Goal: Task Accomplishment & Management: Manage account settings

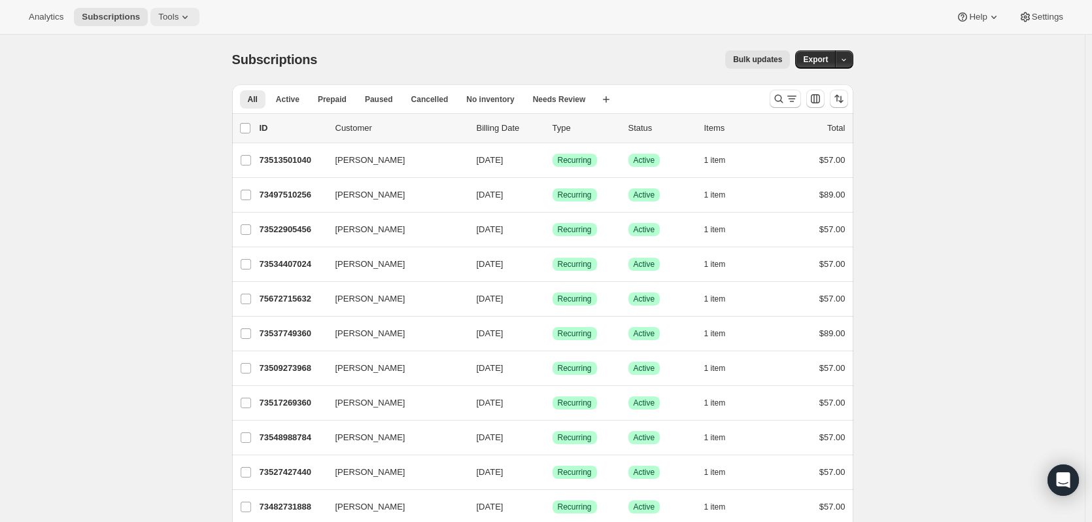
click at [167, 14] on span "Tools" at bounding box center [168, 17] width 20 height 10
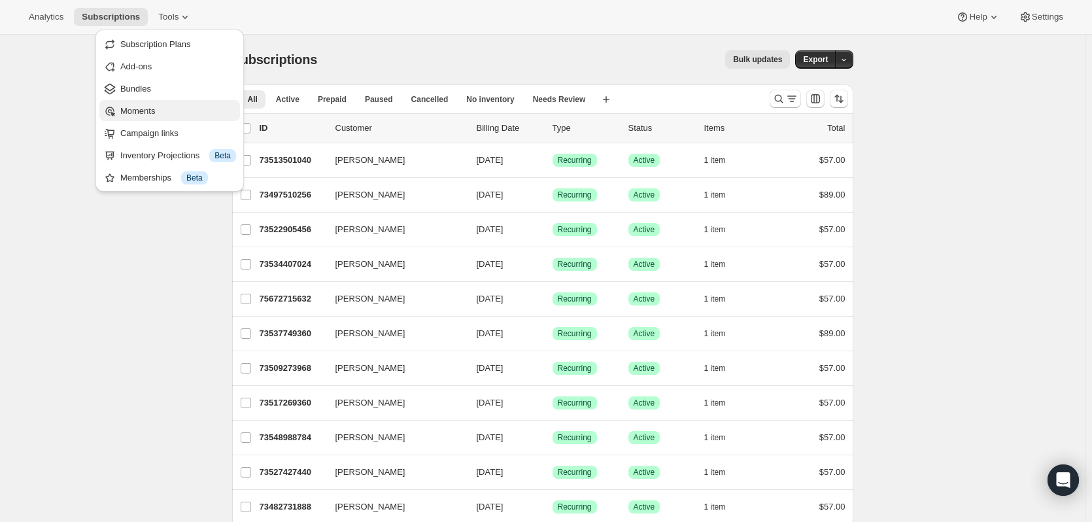
click at [145, 109] on span "Moments" at bounding box center [137, 111] width 35 height 10
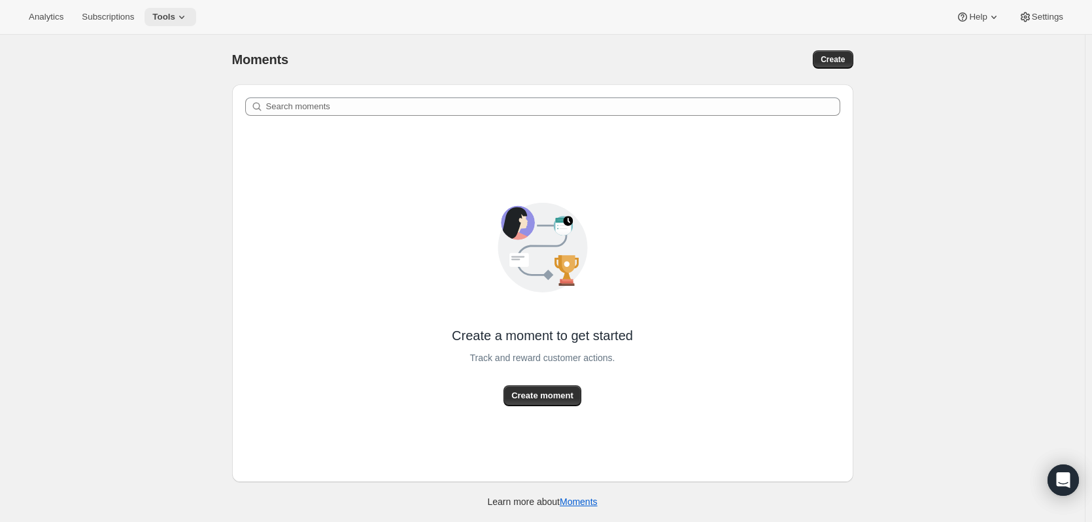
click at [177, 11] on icon at bounding box center [181, 16] width 13 height 13
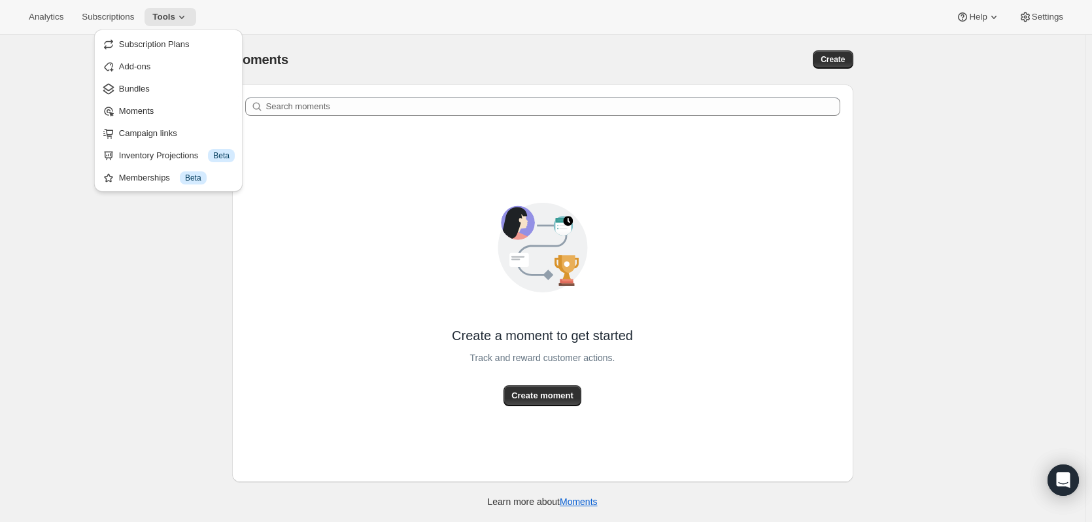
drag, startPoint x: 545, startPoint y: 12, endPoint x: 317, endPoint y: 31, distance: 229.0
click at [536, 12] on div "Analytics Subscriptions Tools Help Settings" at bounding box center [546, 17] width 1092 height 35
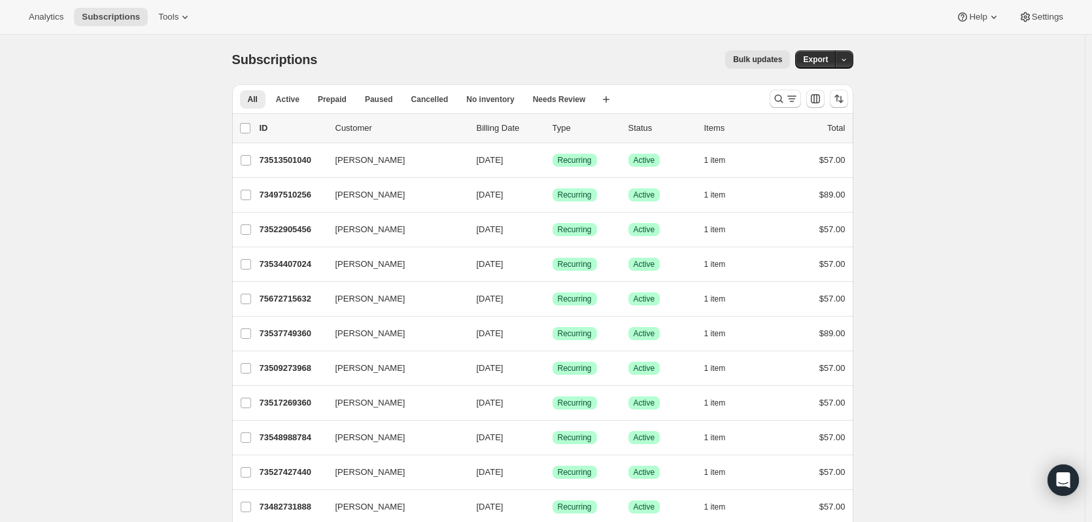
click at [159, 18] on span "Tools" at bounding box center [168, 17] width 20 height 10
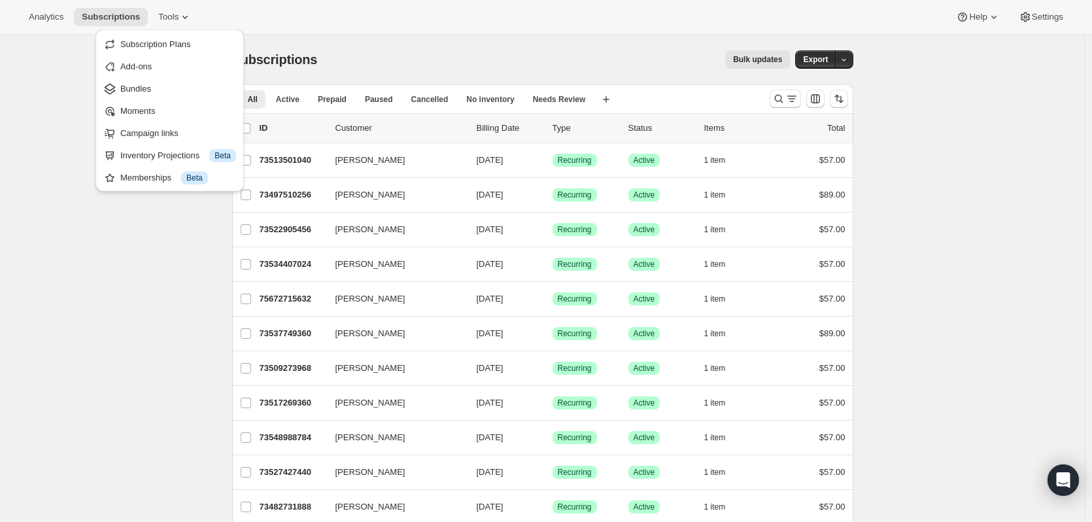
click at [138, 92] on span "Bundles" at bounding box center [135, 89] width 31 height 10
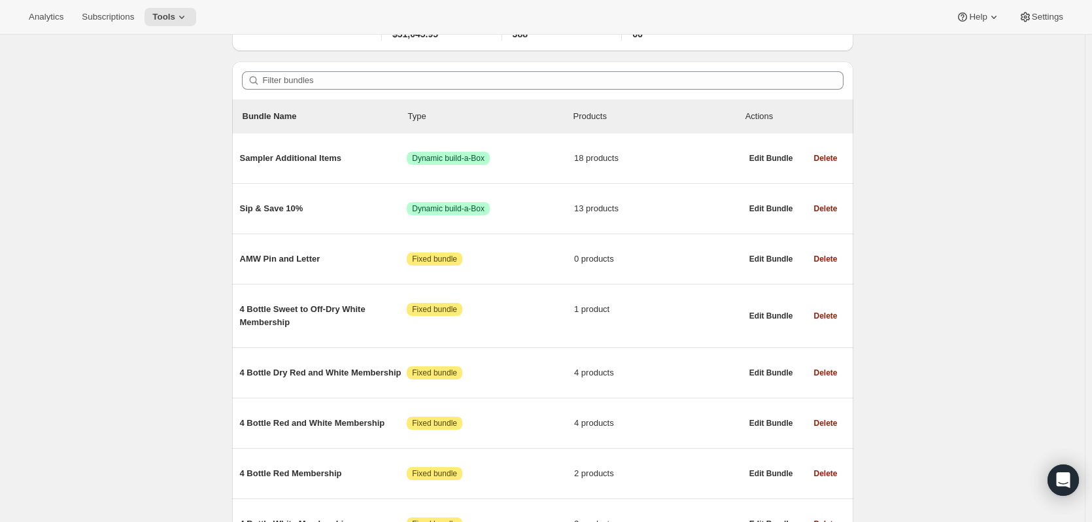
scroll to position [133, 0]
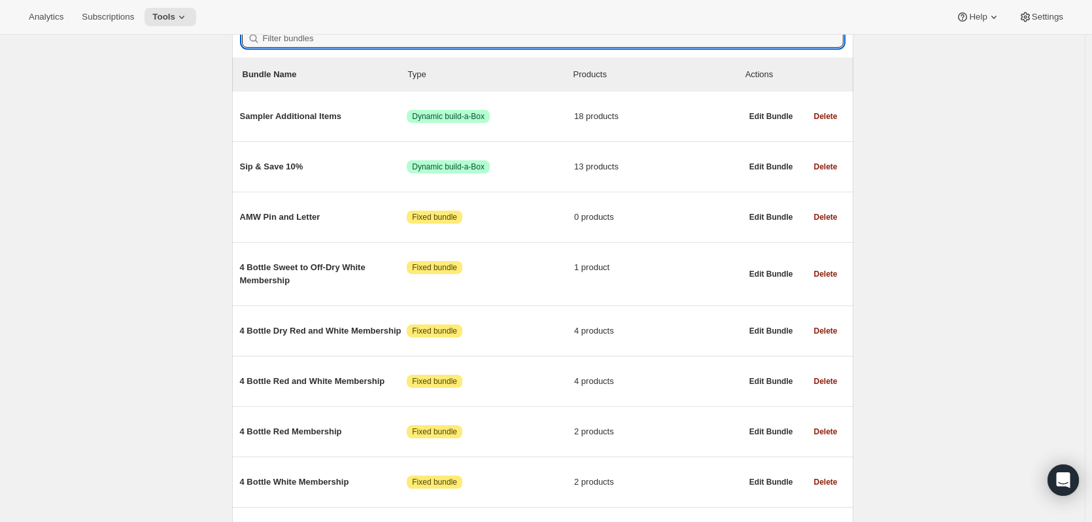
click at [332, 41] on input "Filter bundles" at bounding box center [553, 38] width 581 height 18
paste input "2 Bottle Dry Red and White Membership"
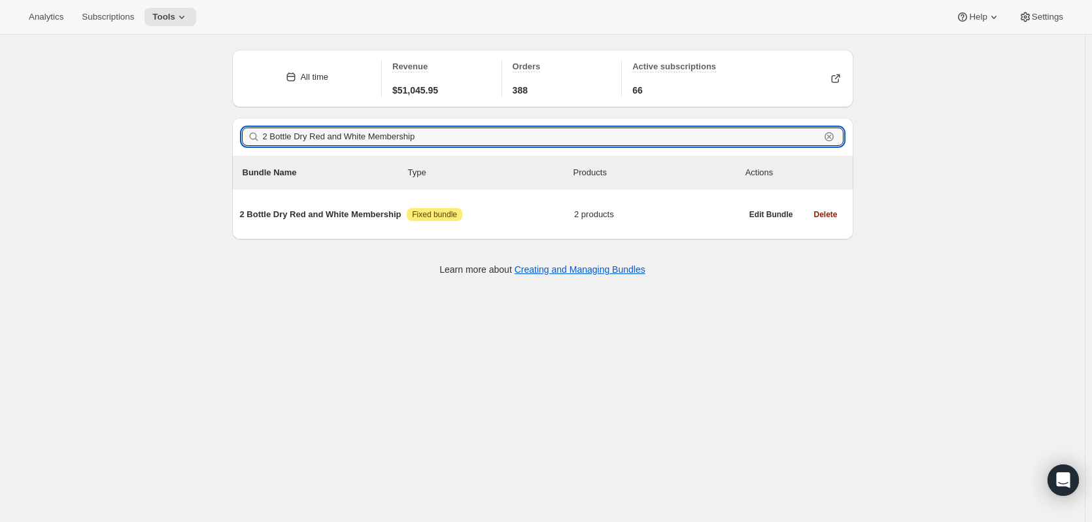
type input "2 Bottle Dry Red and White Membership"
click at [602, 216] on span "2 products" at bounding box center [657, 214] width 167 height 13
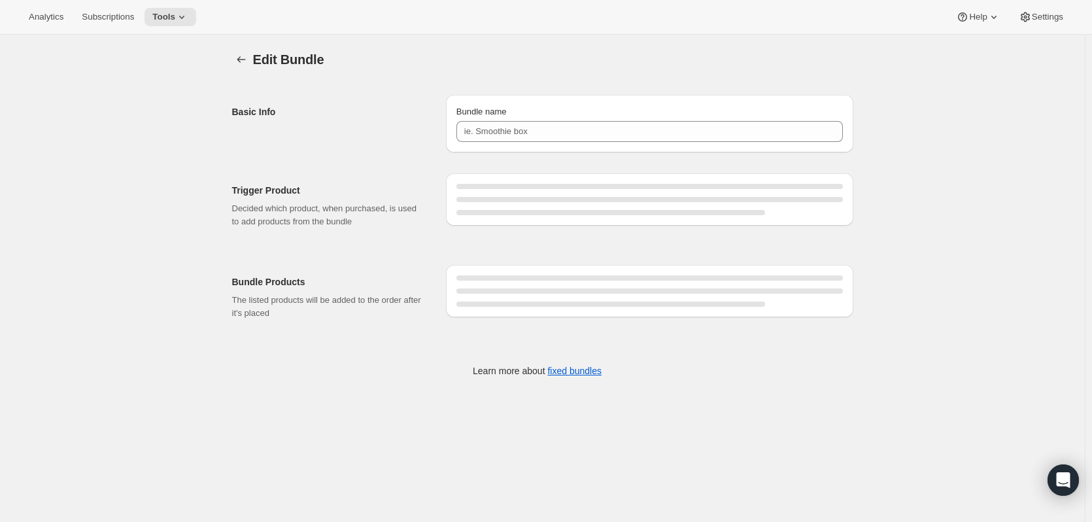
type input "2 Bottle Dry Red and White Membership"
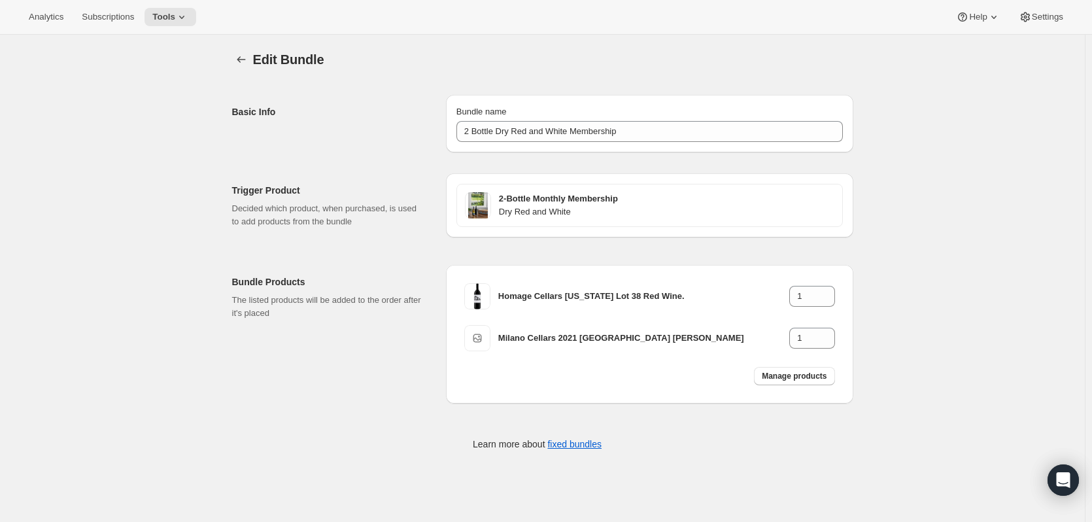
click at [247, 56] on icon "Bundles" at bounding box center [241, 59] width 13 height 13
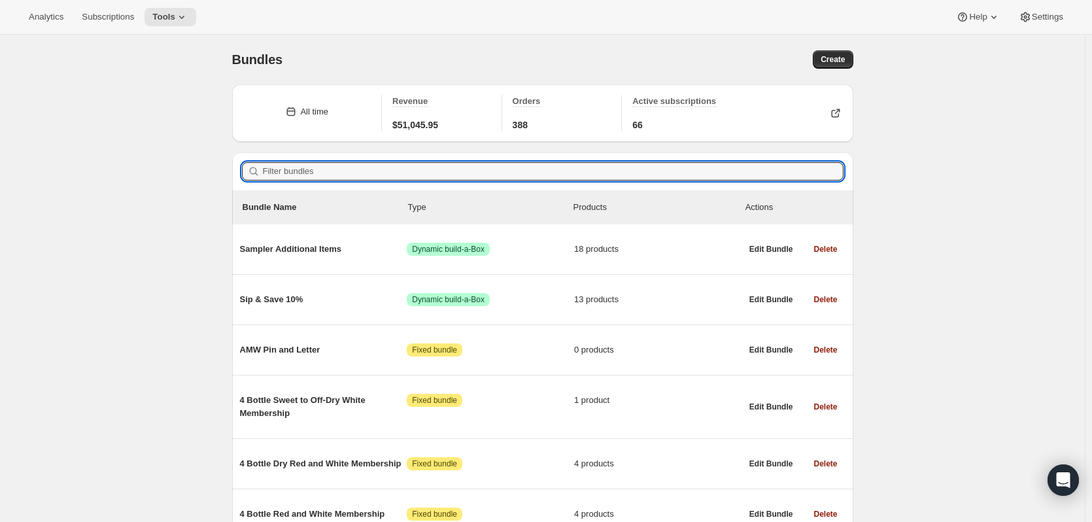
click at [312, 177] on input "Filter bundles" at bounding box center [553, 171] width 581 height 18
paste input "2 Bottle Sweet to Off-Dry Mix Membership"
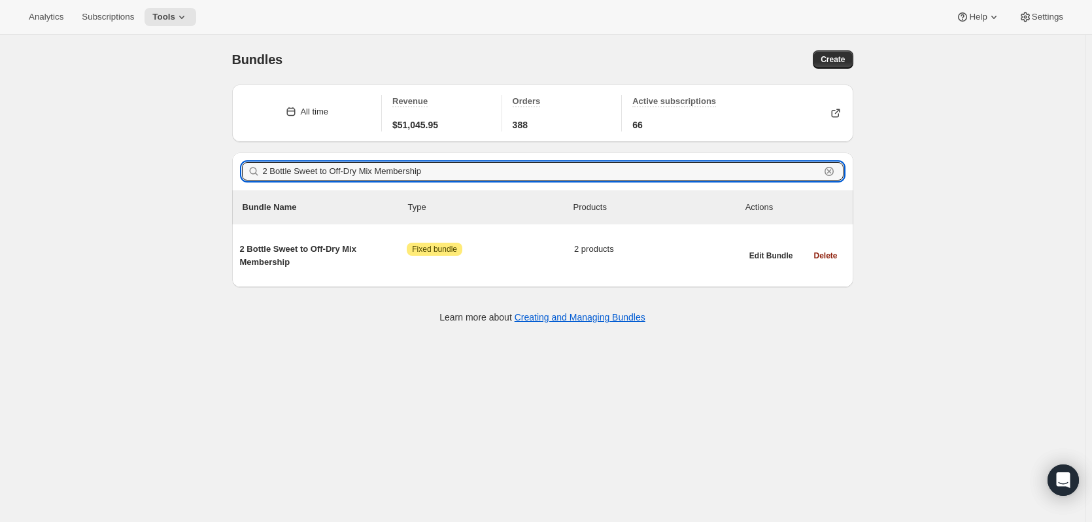
type input "2 Bottle Sweet to Off-Dry Mix Membership"
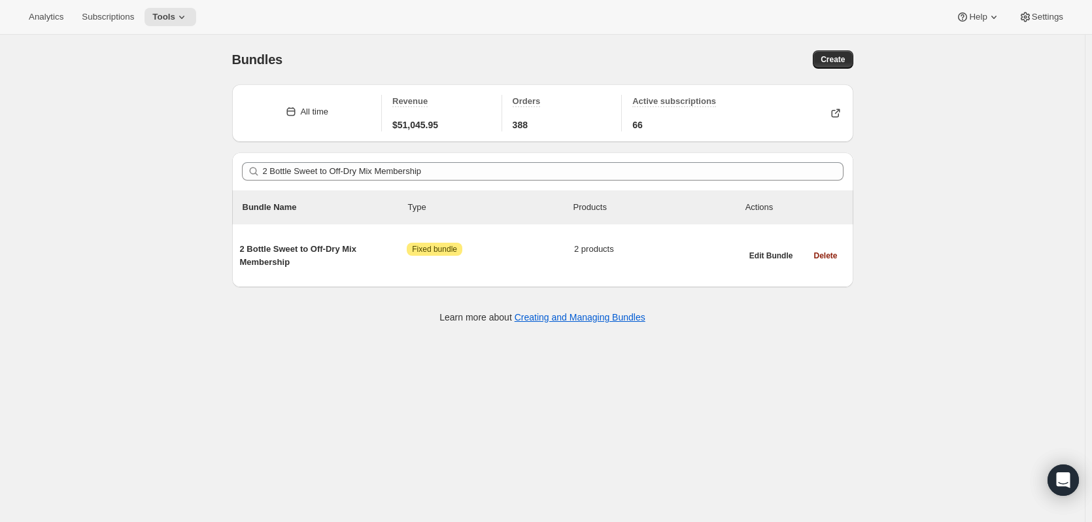
click at [443, 249] on span "Fixed bundle" at bounding box center [434, 249] width 45 height 10
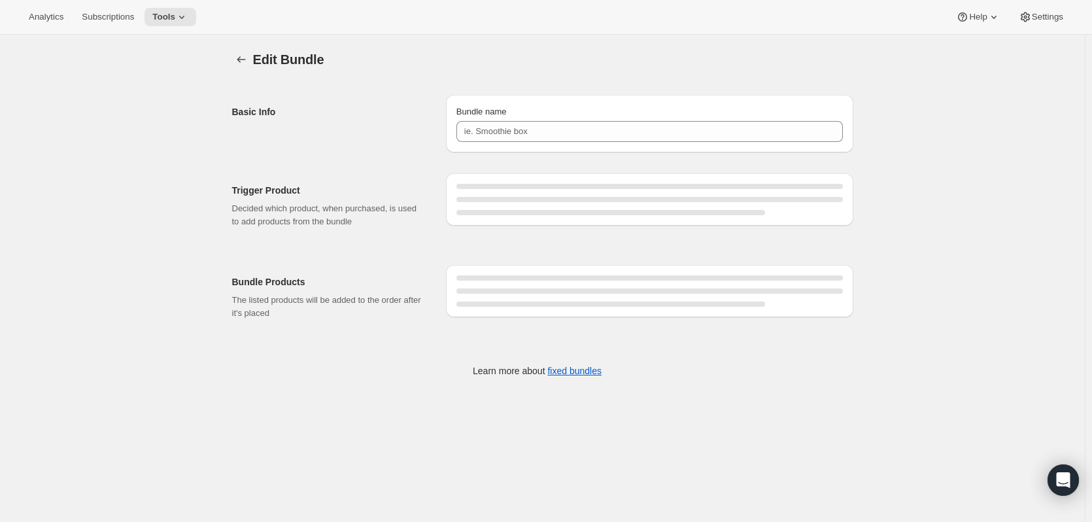
type input "2 Bottle Sweet to Off-Dry Mix Membership"
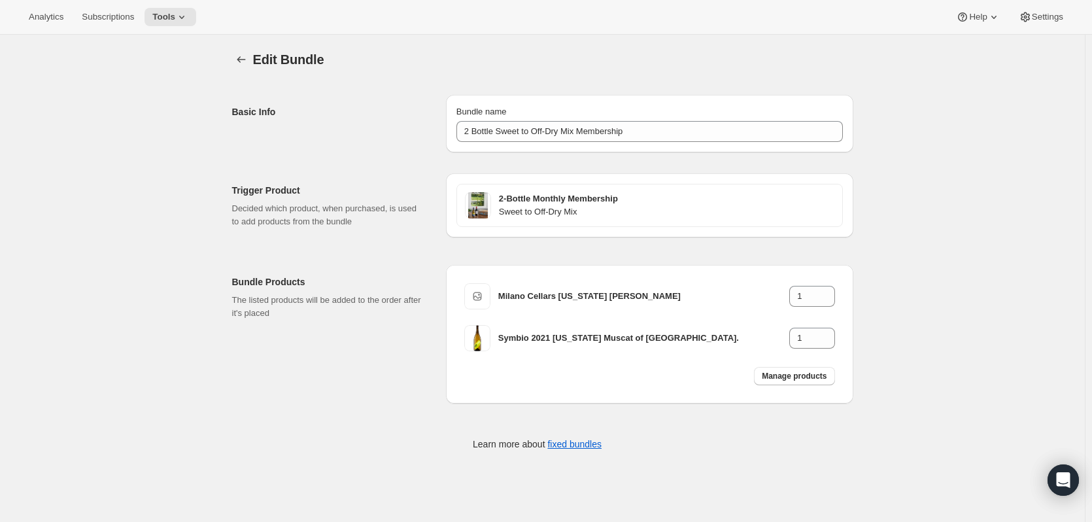
click at [240, 57] on icon "Bundles" at bounding box center [241, 59] width 13 height 13
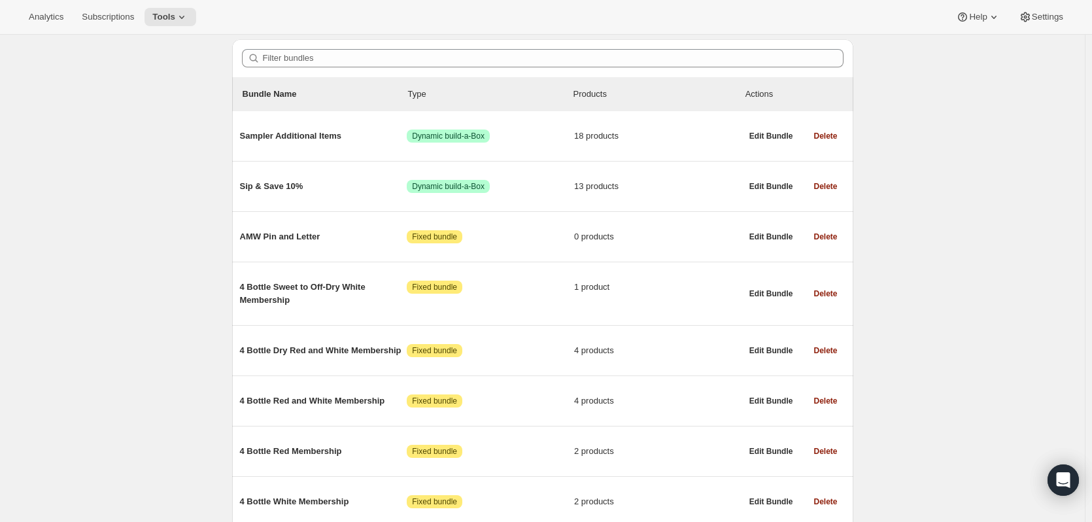
scroll to position [117, 0]
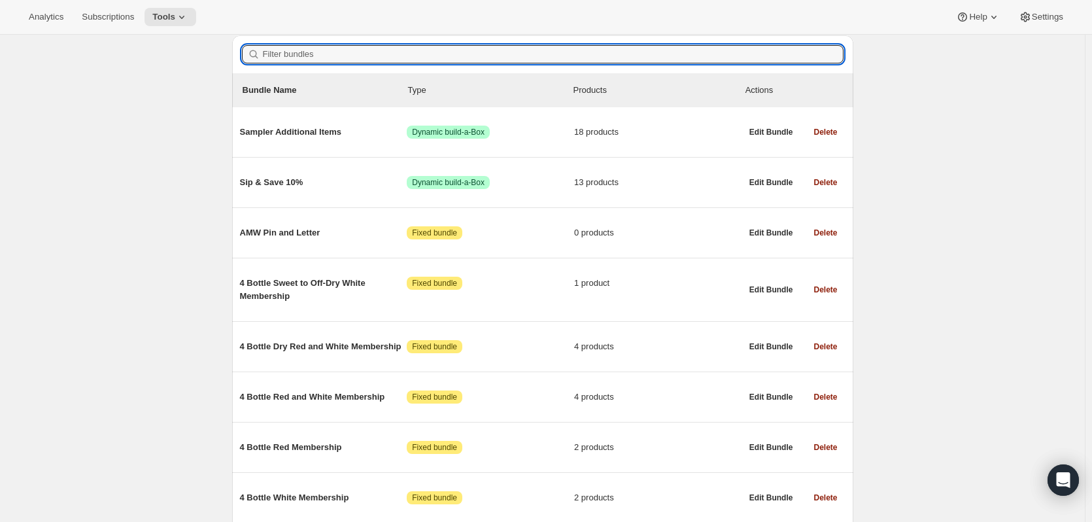
click at [271, 50] on input "Filter bundles" at bounding box center [553, 54] width 581 height 18
paste input "2 Bottle Reds Membership"
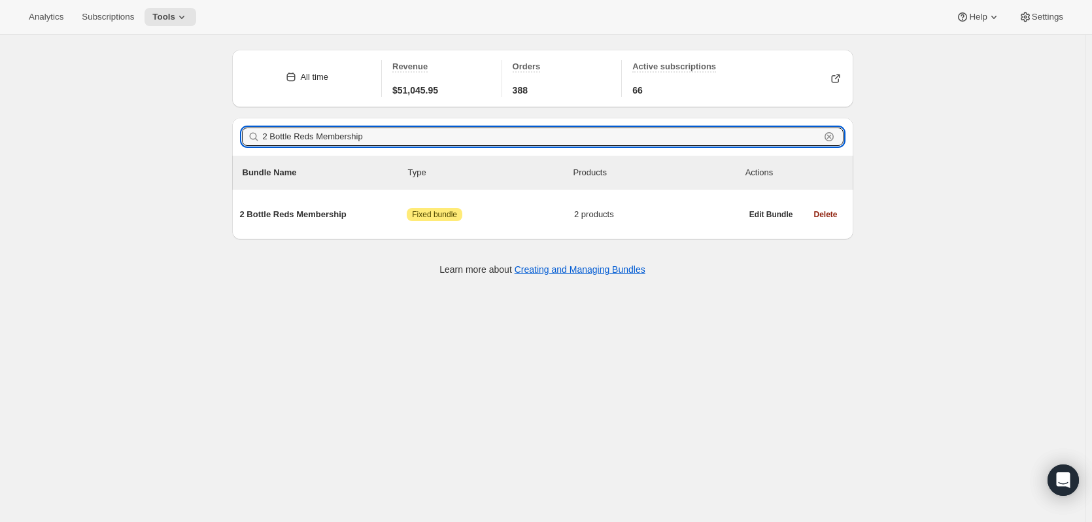
scroll to position [35, 0]
type input "2 Bottle Reds Membership"
click at [329, 215] on span "2 Bottle Reds Membership" at bounding box center [323, 214] width 167 height 13
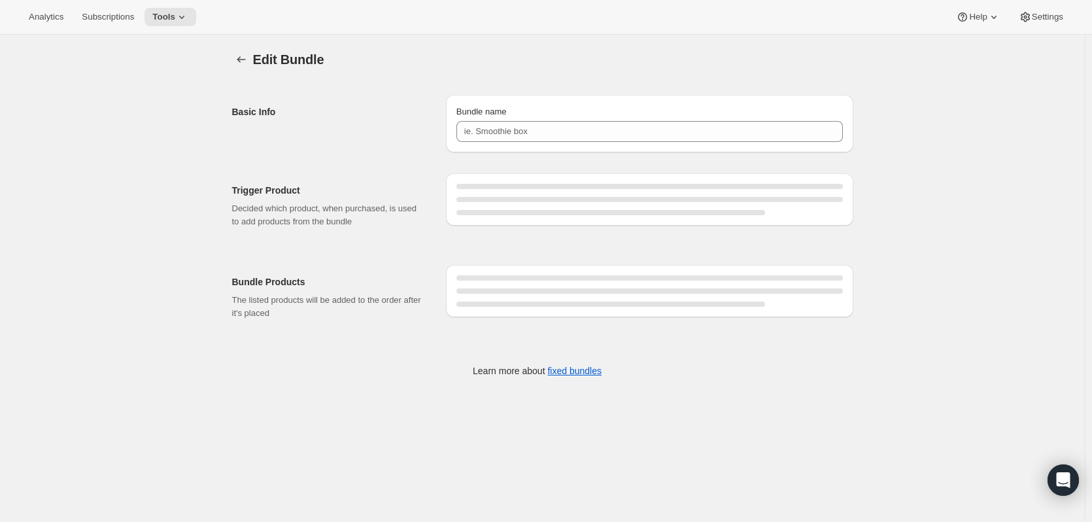
type input "2 Bottle Reds Membership"
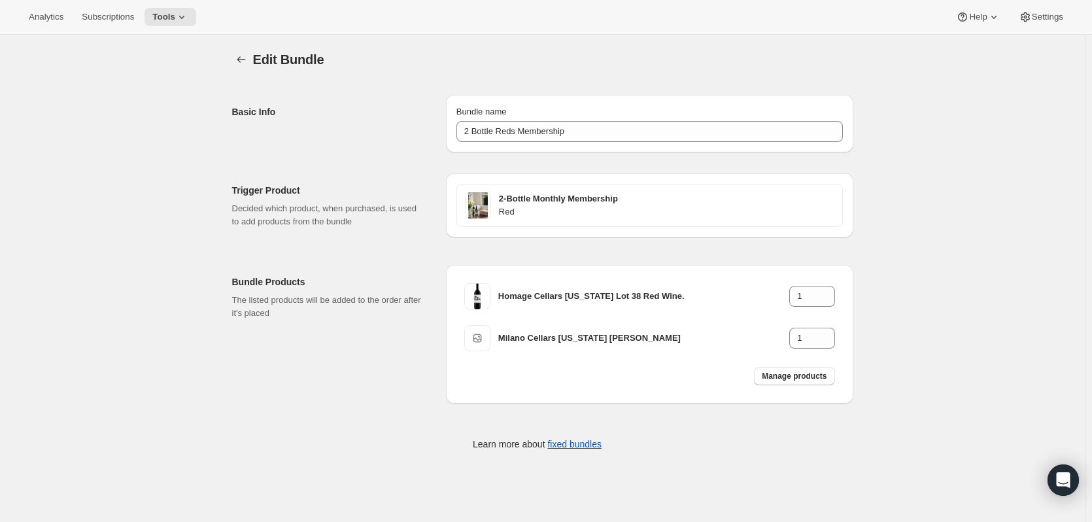
click at [244, 63] on icon "Bundles" at bounding box center [241, 59] width 13 height 13
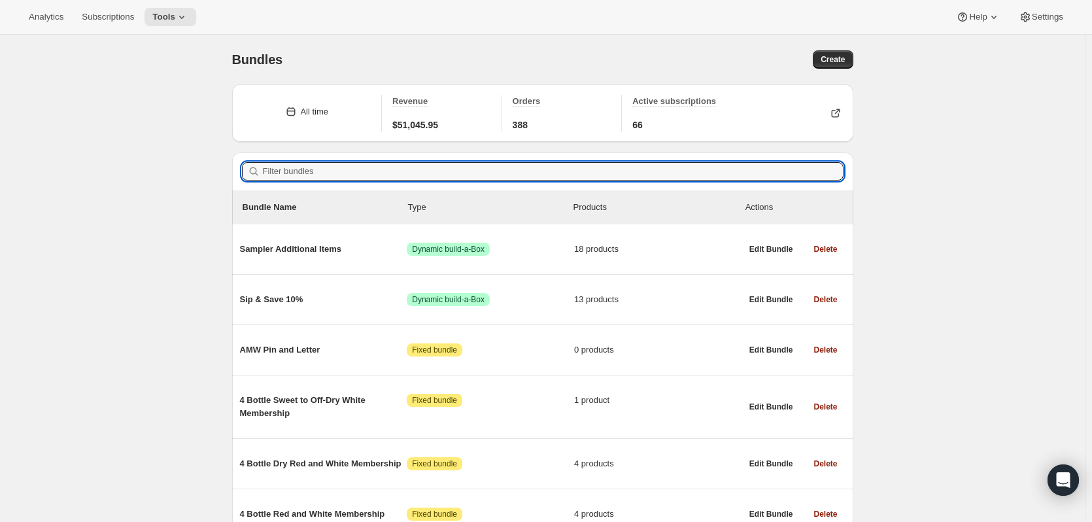
click at [281, 173] on input "Filter bundles" at bounding box center [553, 171] width 581 height 18
paste input "2 Bottle Dry Red Membership"
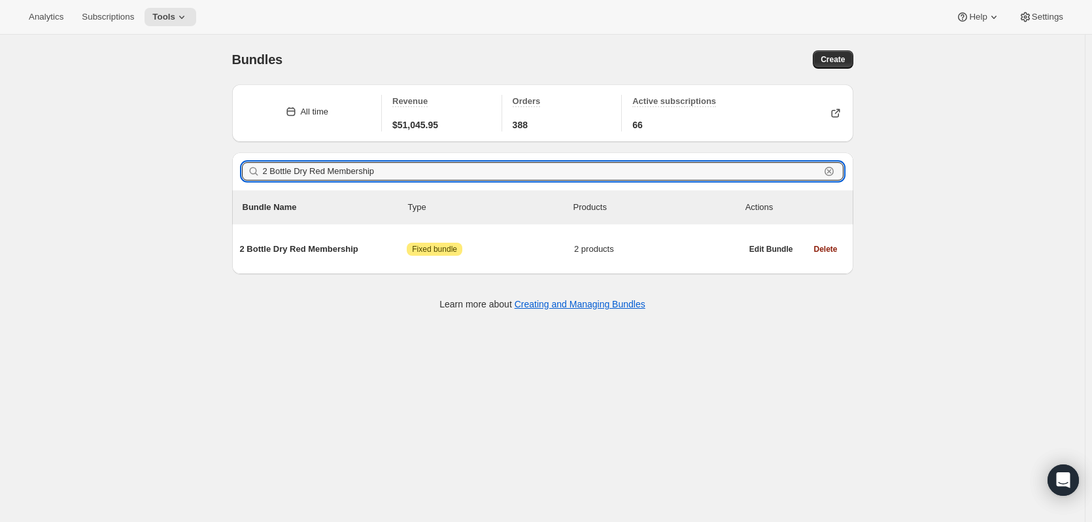
type input "2 Bottle Dry Red Membership"
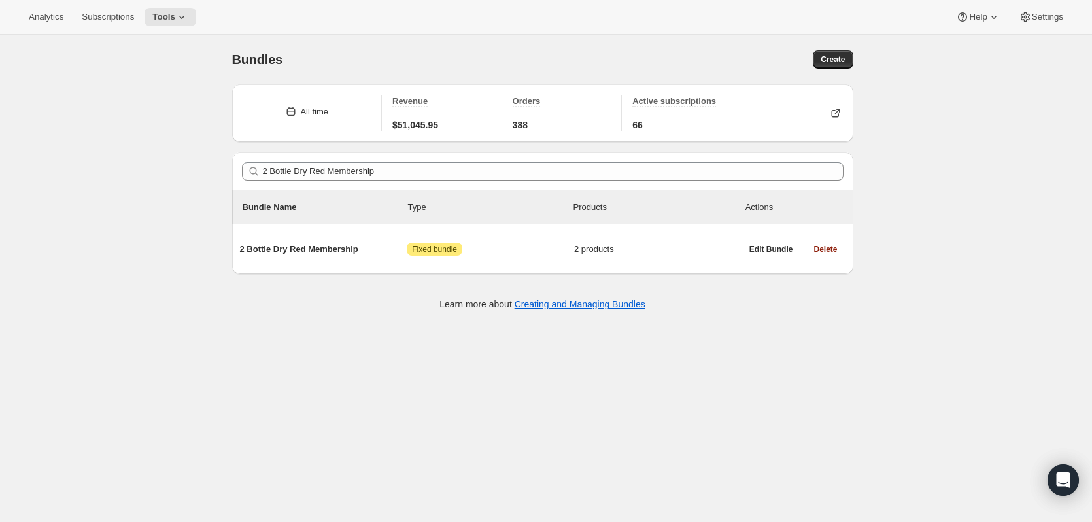
click at [336, 245] on span "2 Bottle Dry Red Membership" at bounding box center [323, 249] width 167 height 13
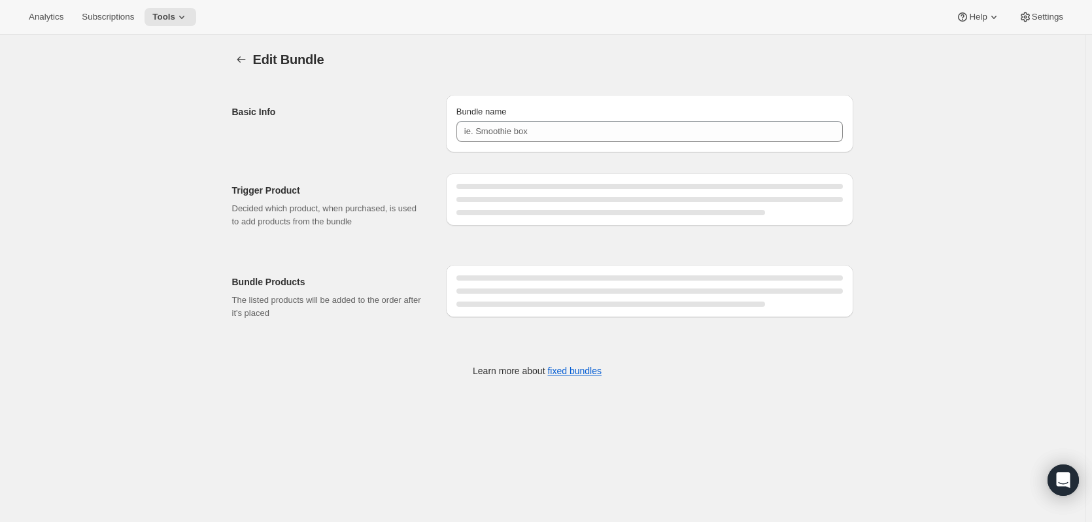
type input "2 Bottle Dry Red Membership"
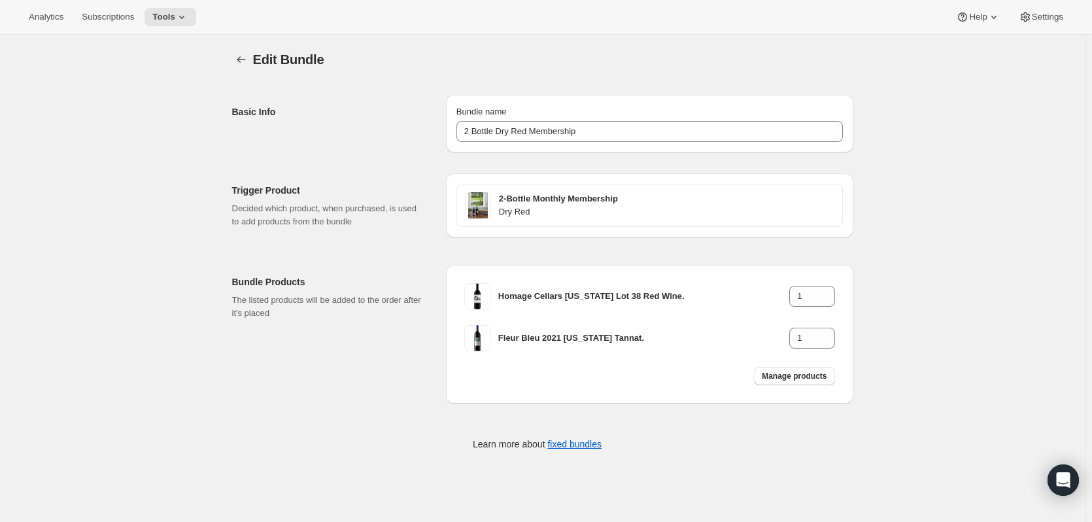
click at [247, 60] on icon "Bundles" at bounding box center [241, 59] width 13 height 13
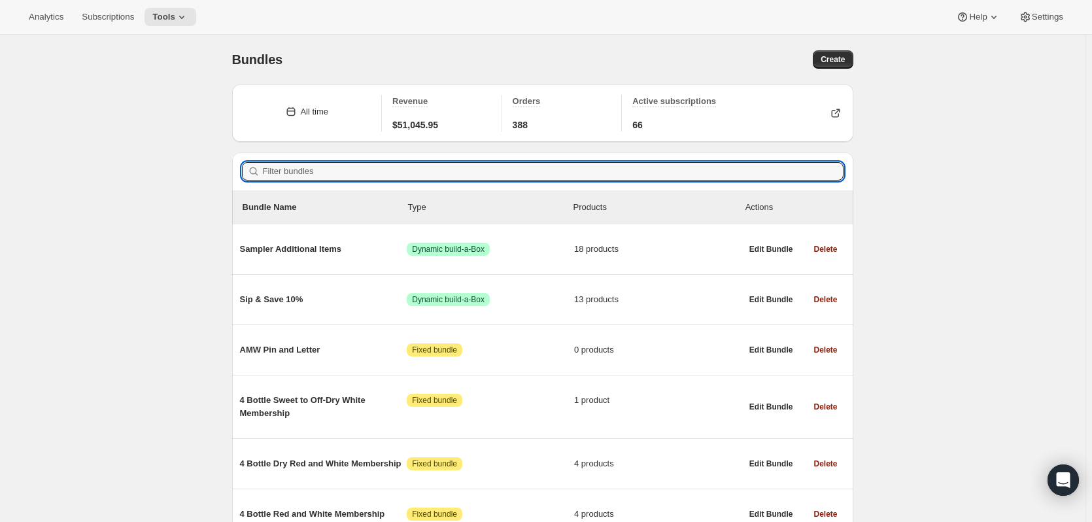
click at [344, 168] on input "Filter bundles" at bounding box center [553, 171] width 581 height 18
paste input "2 Bottle White Membership"
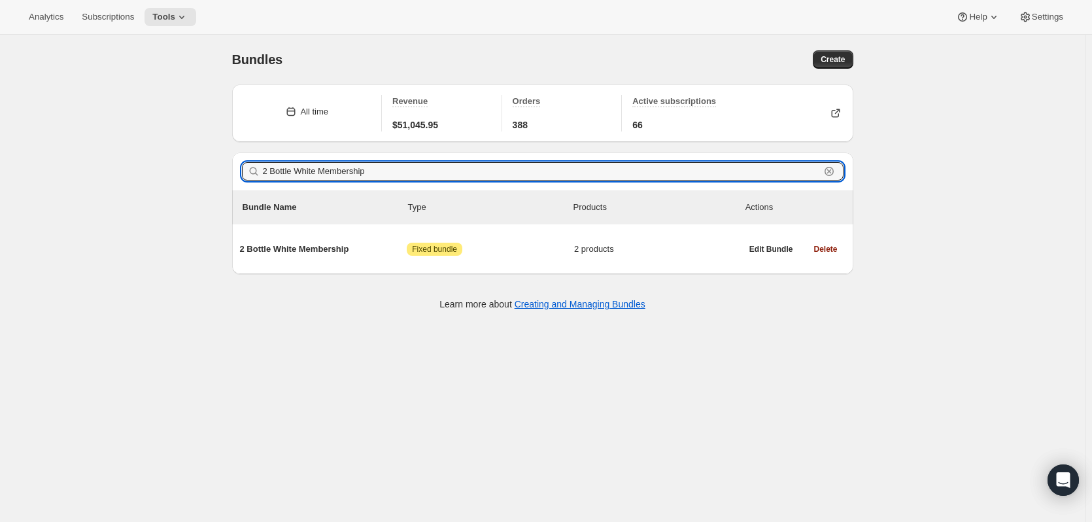
type input "2 Bottle White Membership"
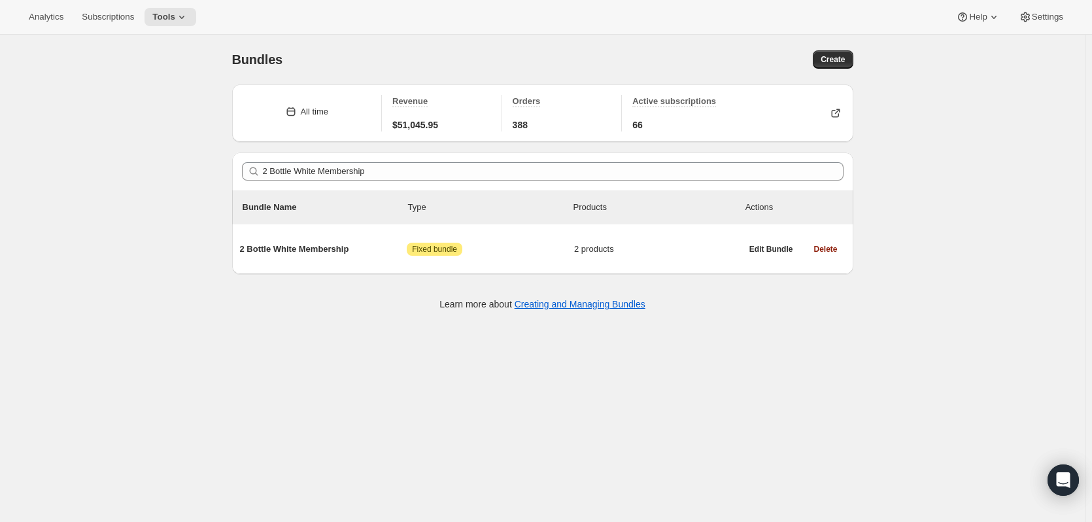
click at [335, 246] on span "2 Bottle White Membership" at bounding box center [323, 249] width 167 height 13
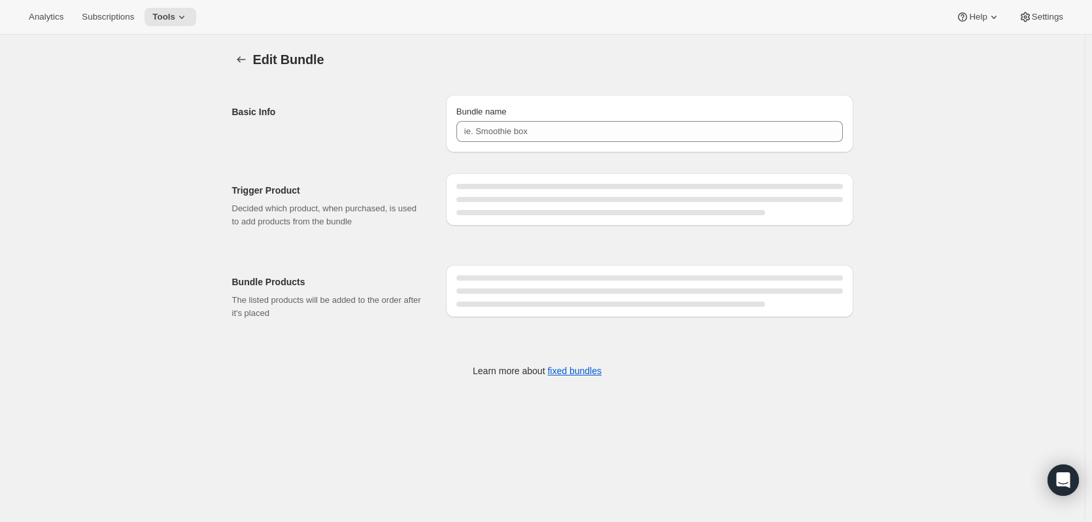
type input "2 Bottle White Membership"
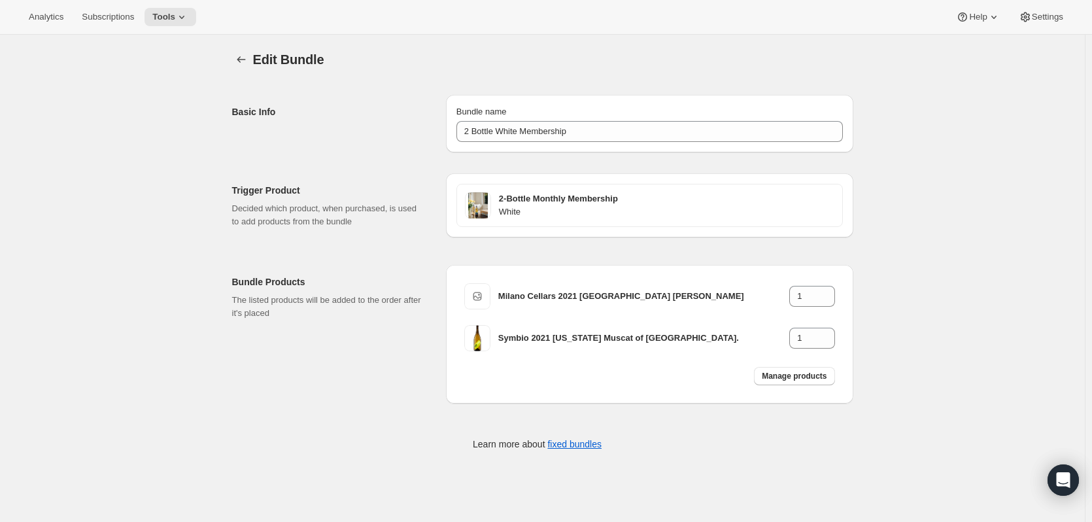
click at [241, 61] on icon "Bundles" at bounding box center [241, 59] width 13 height 13
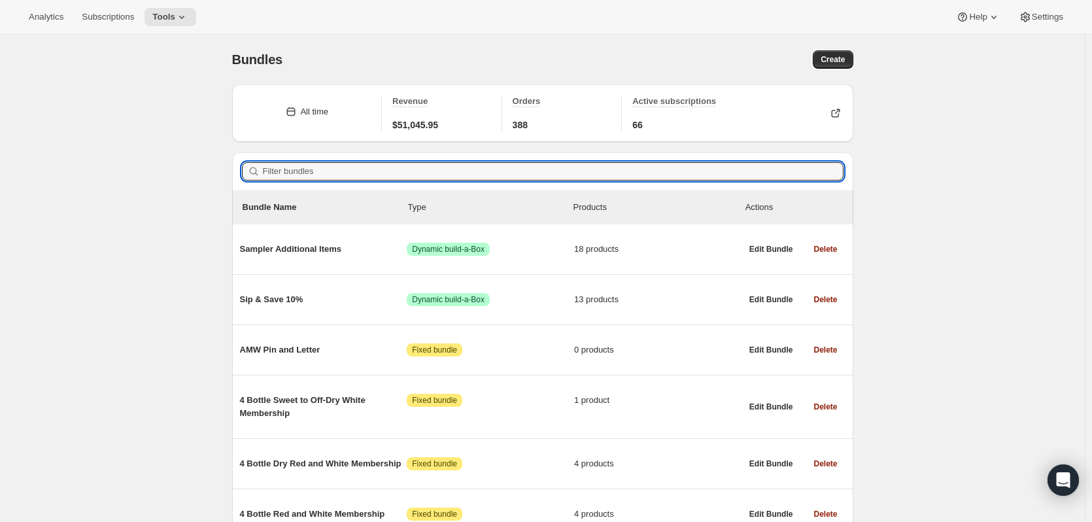
click at [330, 171] on input "Filter bundles" at bounding box center [553, 171] width 581 height 18
paste input "2 Bottle Dry White Membership"
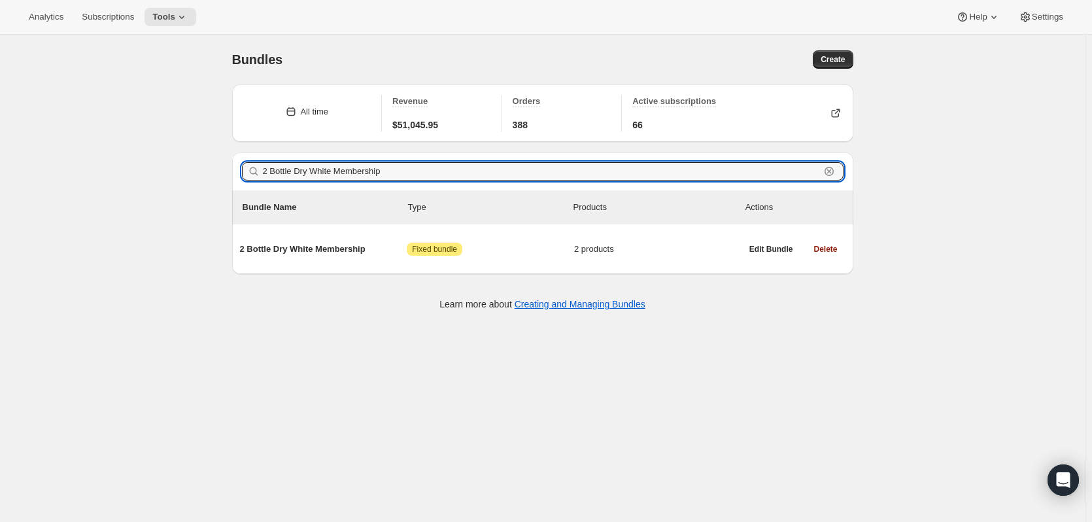
type input "2 Bottle Dry White Membership"
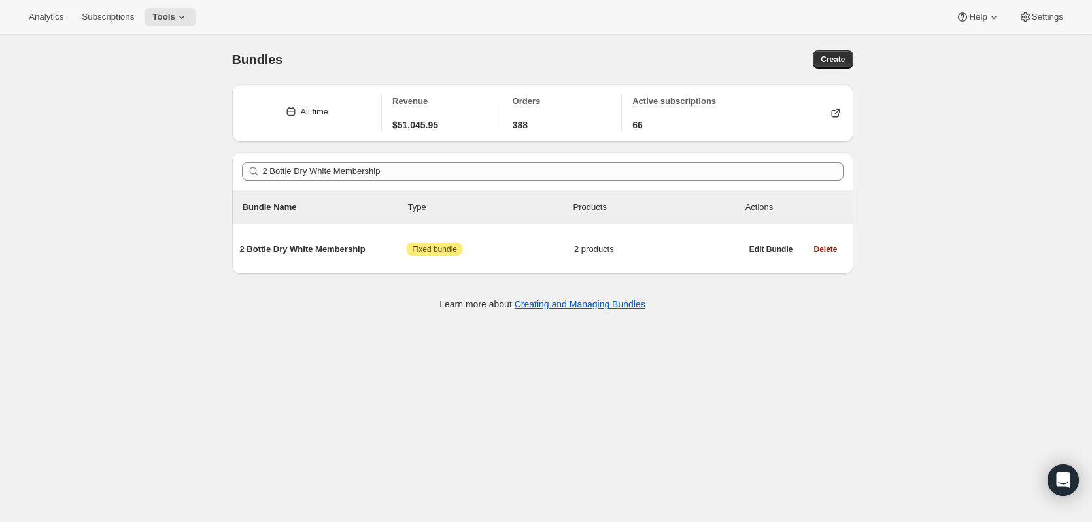
click at [328, 249] on span "2 Bottle Dry White Membership" at bounding box center [323, 249] width 167 height 13
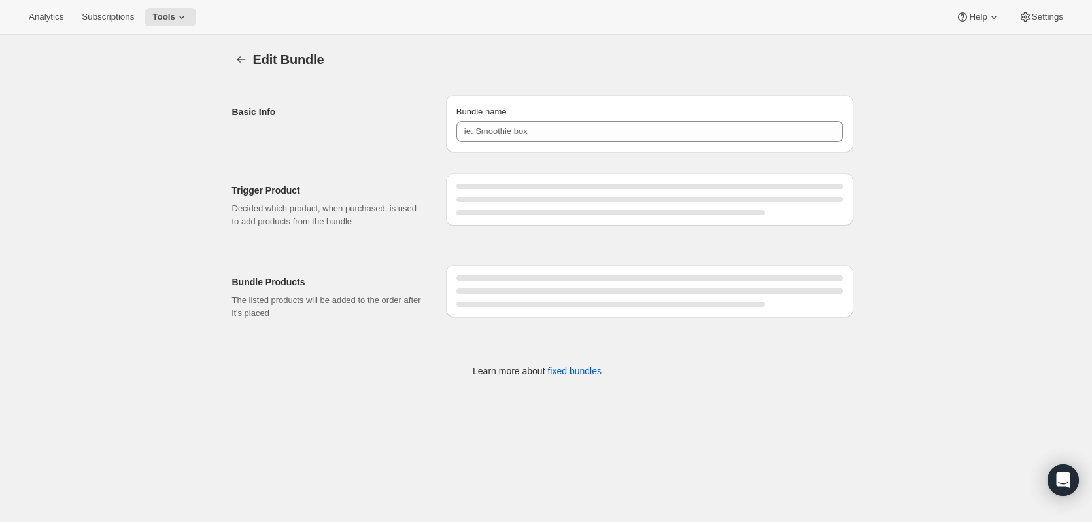
type input "2 Bottle Dry White Membership"
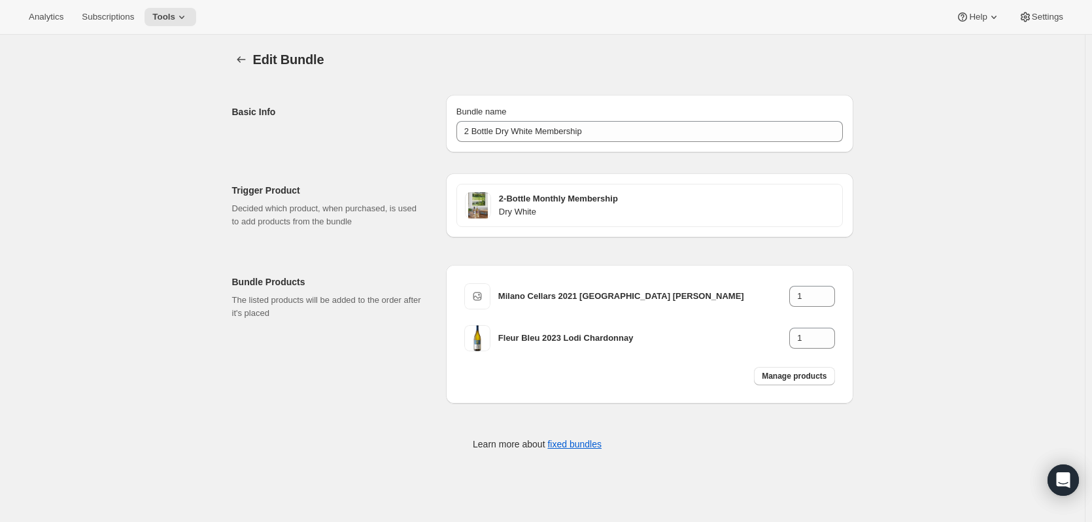
click at [243, 58] on icon "Bundles" at bounding box center [241, 59] width 13 height 13
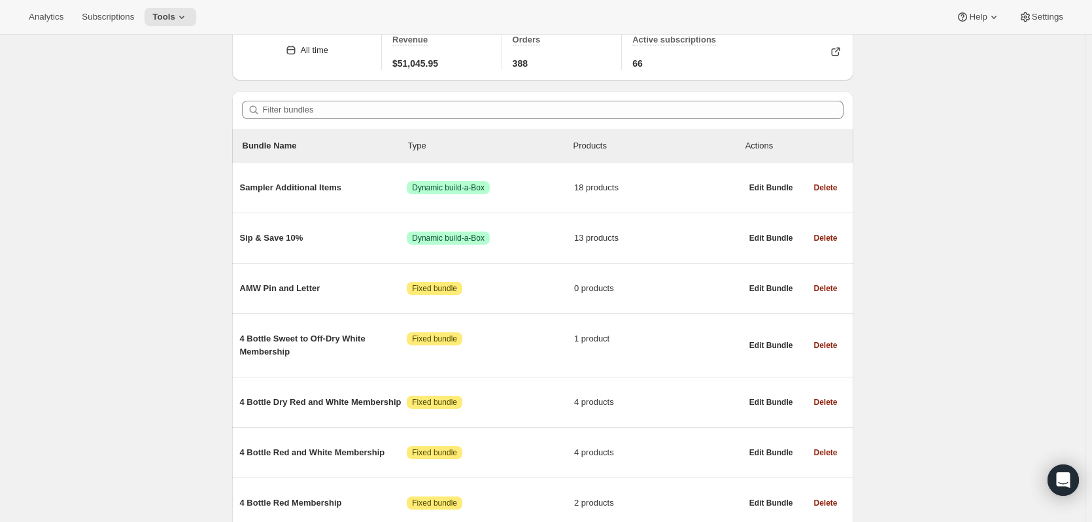
scroll to position [75, 0]
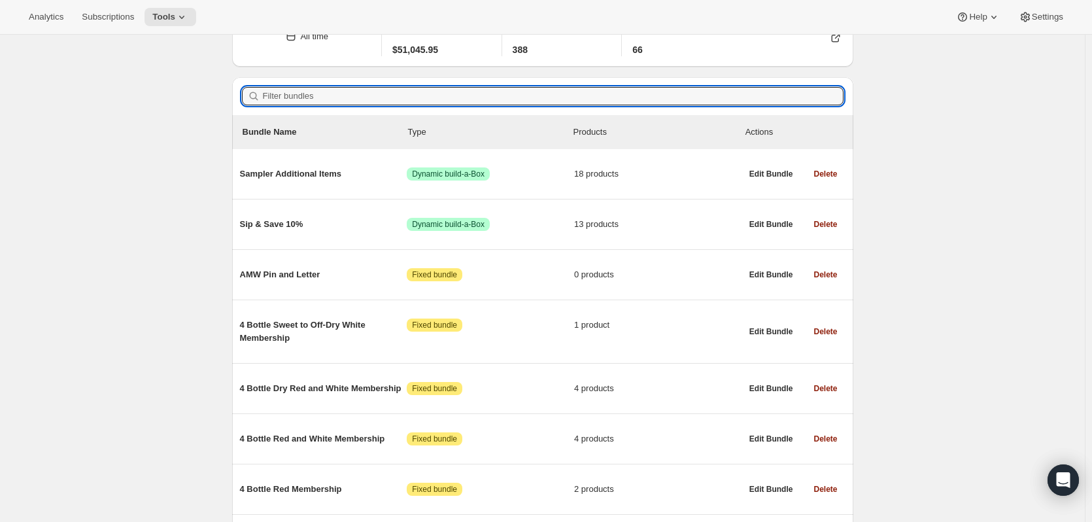
click at [352, 97] on input "Filter bundles" at bounding box center [553, 96] width 581 height 18
paste input "2 Bottle Sweet to Off-Dry White Membership"
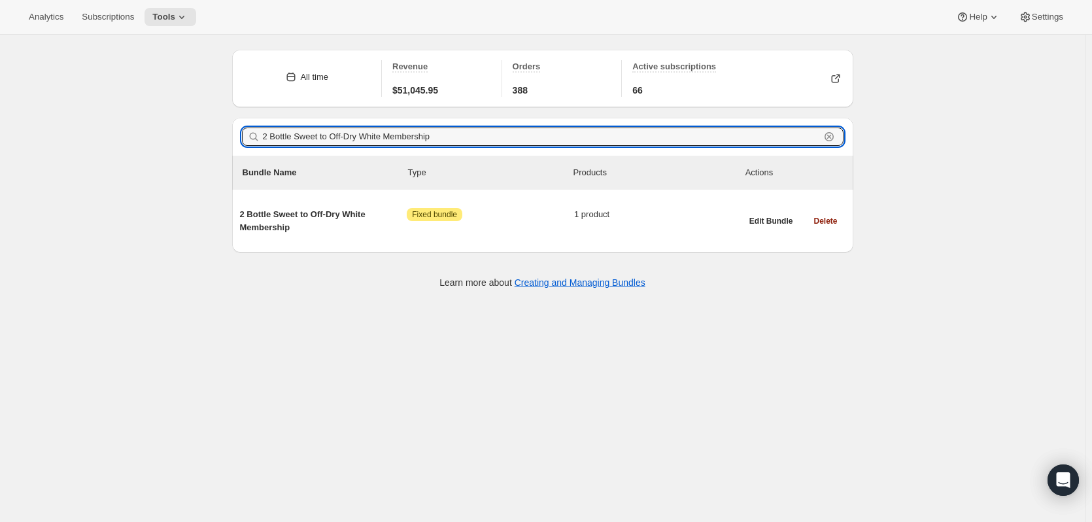
type input "2 Bottle Sweet to Off-Dry White Membership"
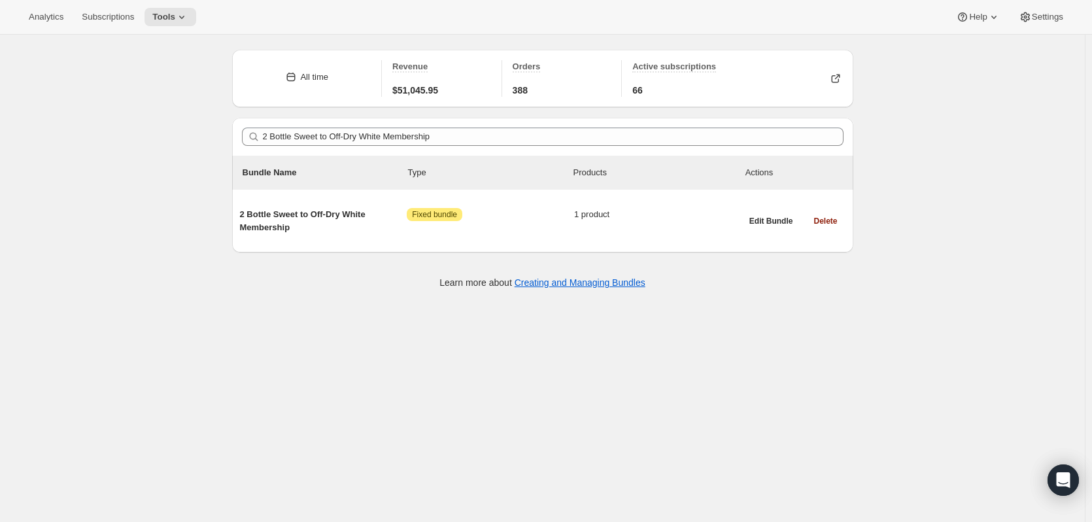
click at [327, 214] on span "2 Bottle Sweet to Off-Dry White Membership" at bounding box center [323, 221] width 167 height 26
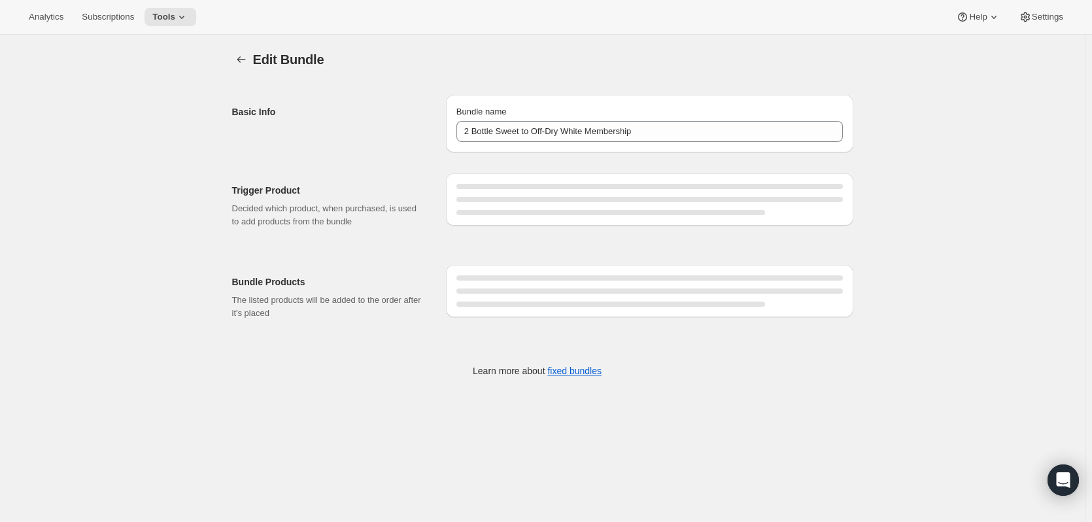
type input "2 Bottle Sweet to Off-Dry White Membership"
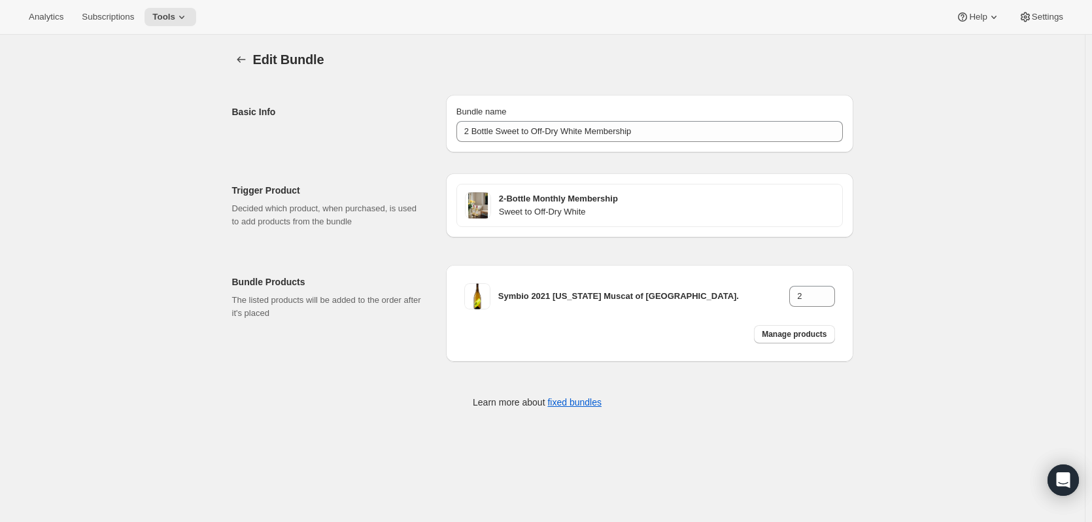
click at [244, 57] on icon "Bundles" at bounding box center [241, 59] width 13 height 13
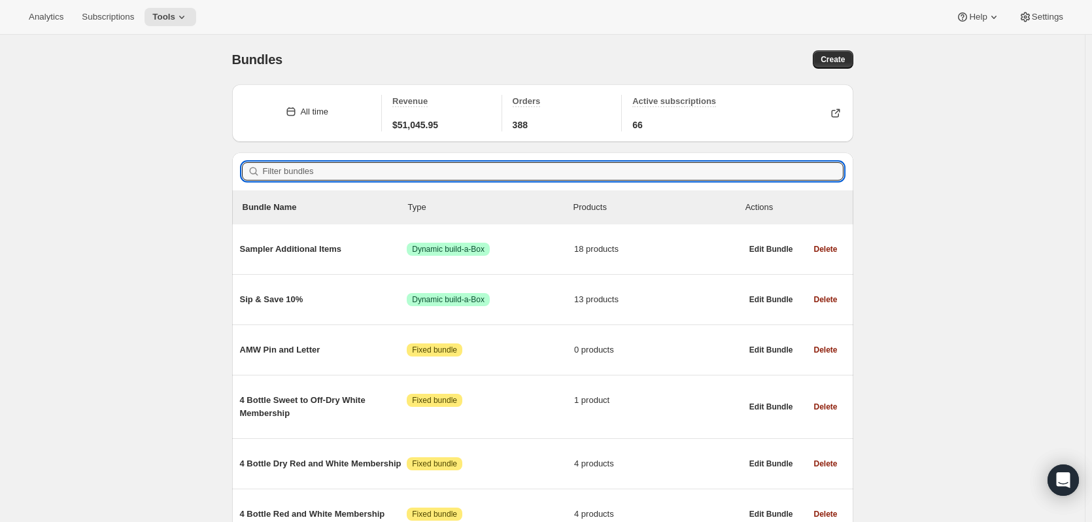
click at [364, 177] on input "Filter bundles" at bounding box center [553, 171] width 581 height 18
paste input "4 Bottle Red and White Membership"
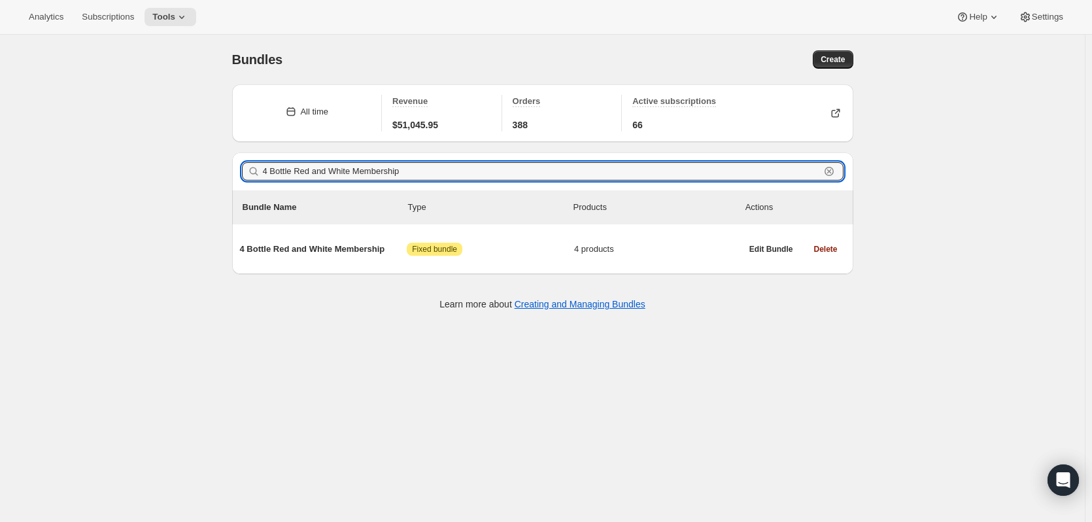
type input "4 Bottle Red and White Membership"
click at [314, 247] on span "4 Bottle Red and White Membership" at bounding box center [323, 249] width 167 height 13
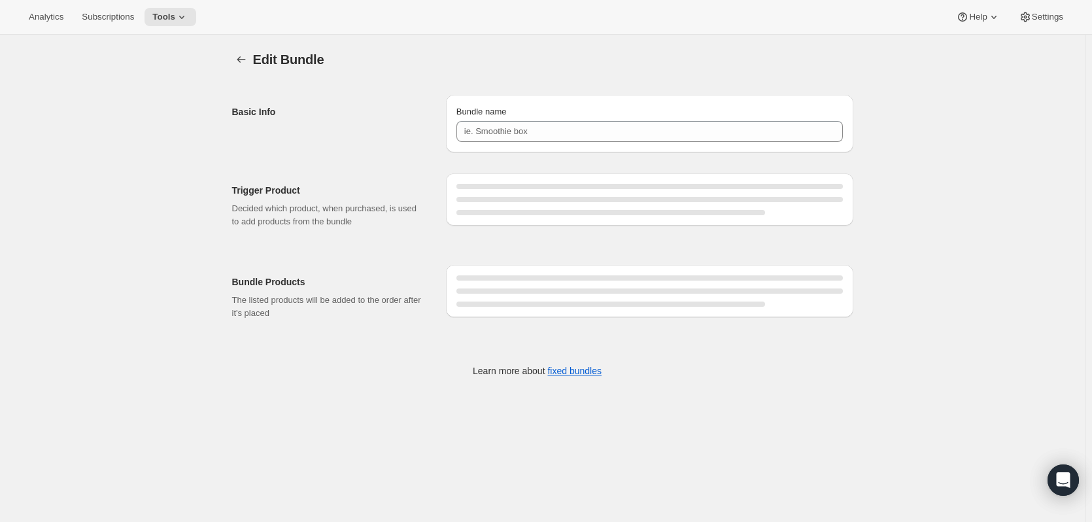
type input "4 Bottle Red and White Membership"
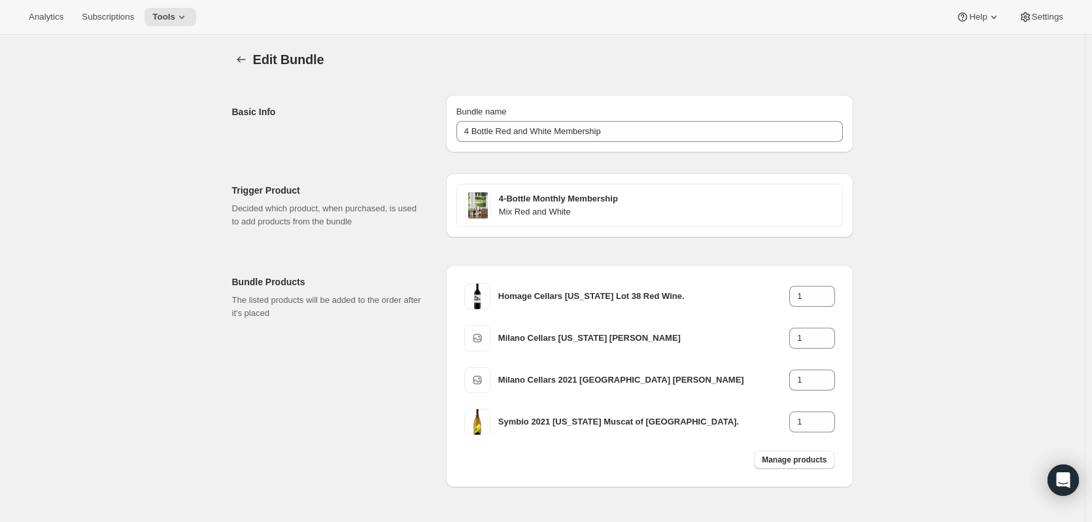
click at [250, 58] on button "Bundles" at bounding box center [241, 59] width 18 height 18
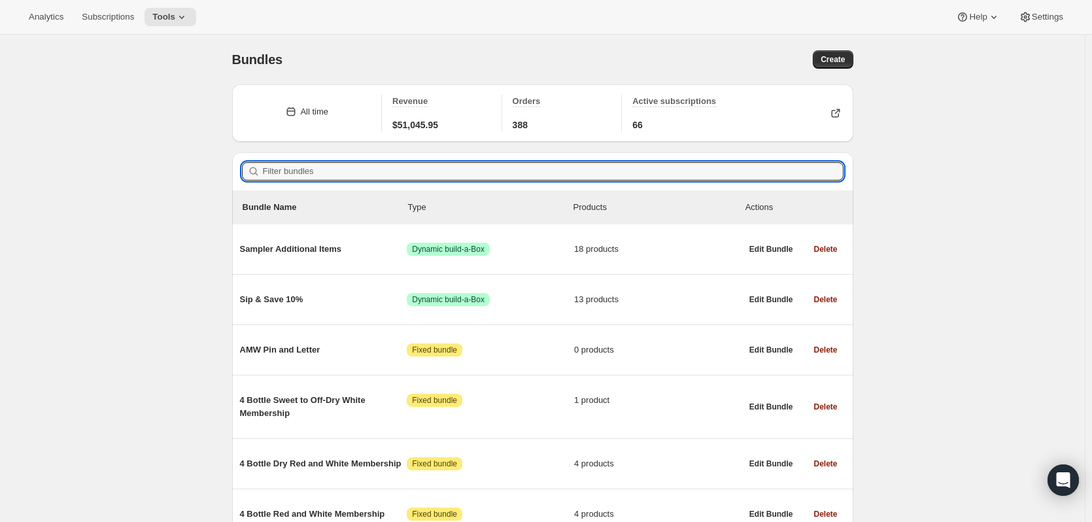
click at [278, 165] on input "Filter bundles" at bounding box center [553, 171] width 581 height 18
paste input "4 Bottle Sweet to Off-Dry Mix Membership"
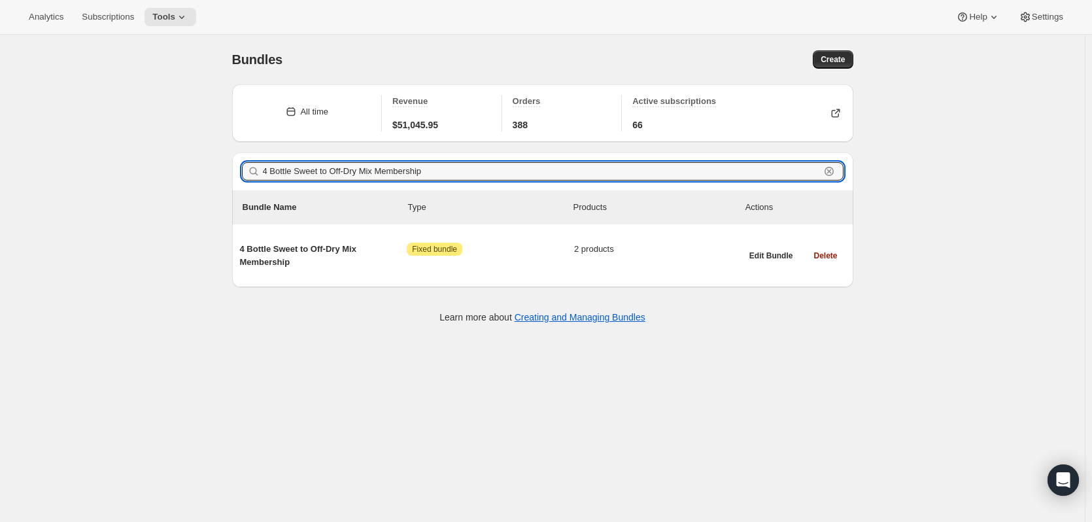
type input "4 Bottle Sweet to Off-Dry Mix Membership"
click at [300, 245] on span "4 Bottle Sweet to Off-Dry Mix Membership" at bounding box center [323, 256] width 167 height 26
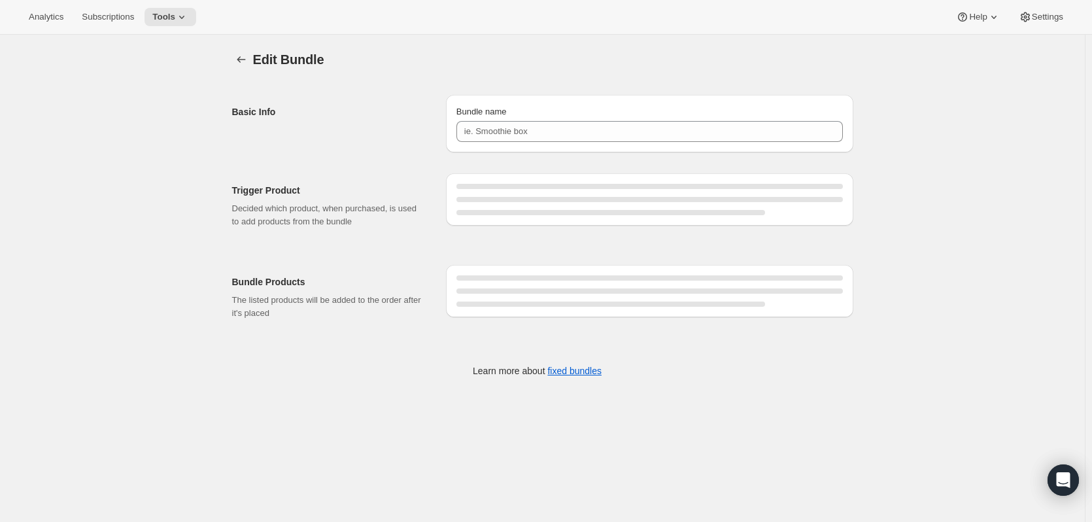
type input "4 Bottle Sweet to Off-Dry Mix Membership"
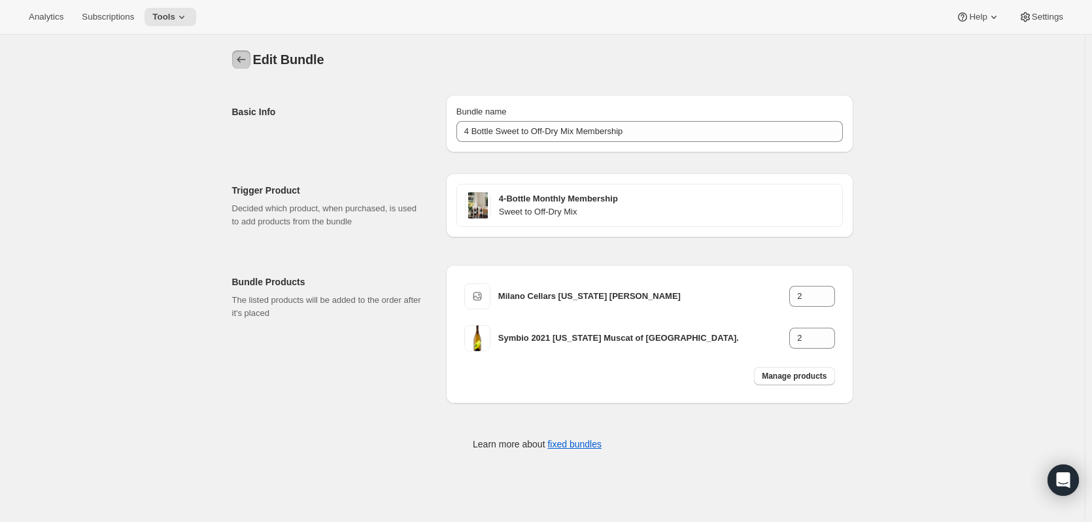
click at [241, 54] on icon "Bundles" at bounding box center [241, 59] width 13 height 13
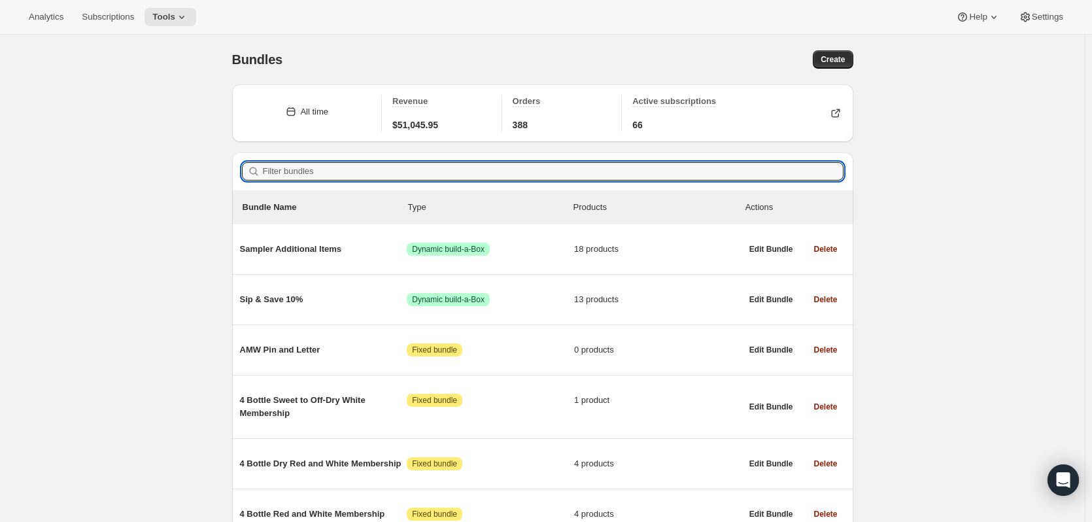
click at [321, 178] on input "Filter bundles" at bounding box center [553, 171] width 581 height 18
paste input "4 Bottle Dry Red and White Membership"
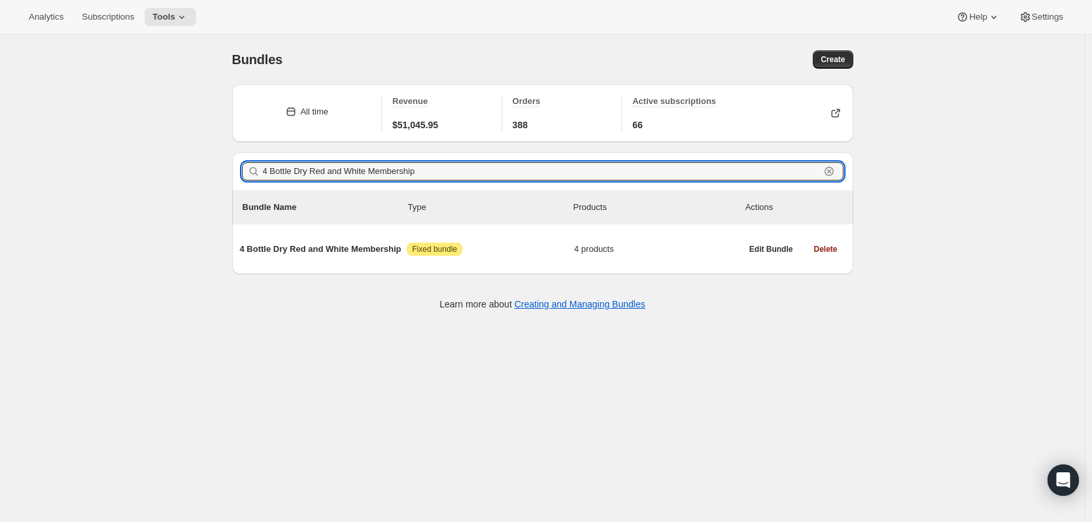
type input "4 Bottle Dry Red and White Membership"
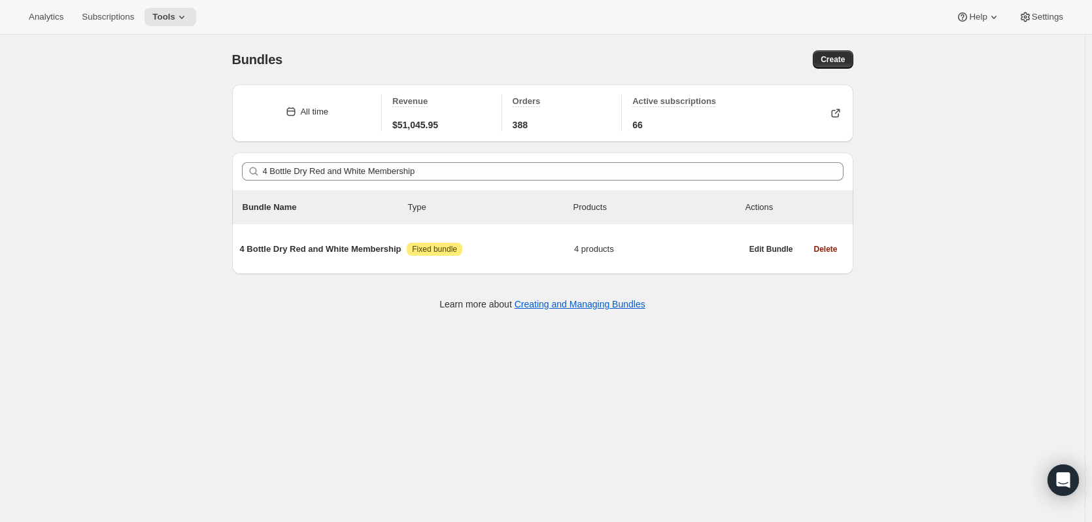
click at [338, 250] on span "4 Bottle Dry Red and White Membership" at bounding box center [323, 249] width 167 height 13
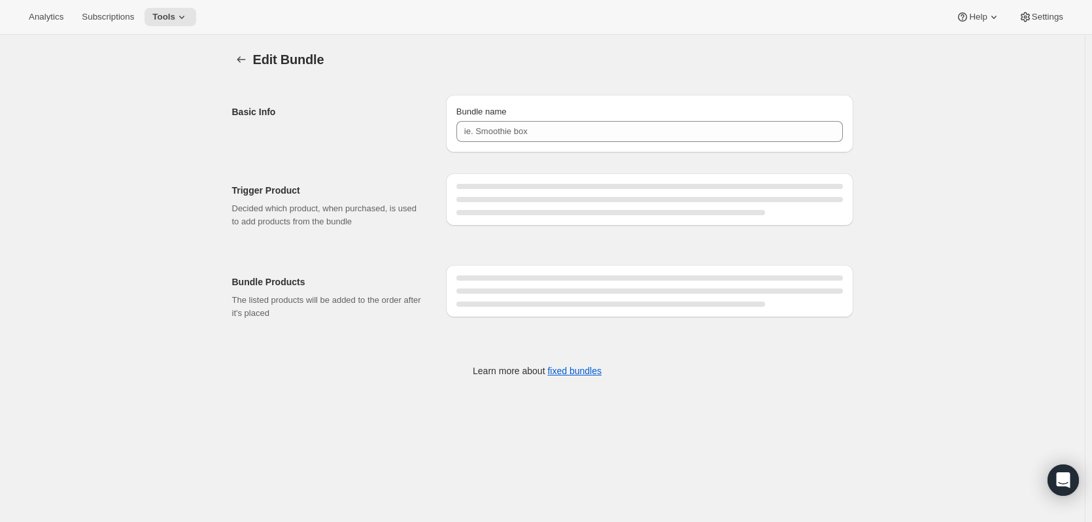
type input "4 Bottle Dry Red and White Membership"
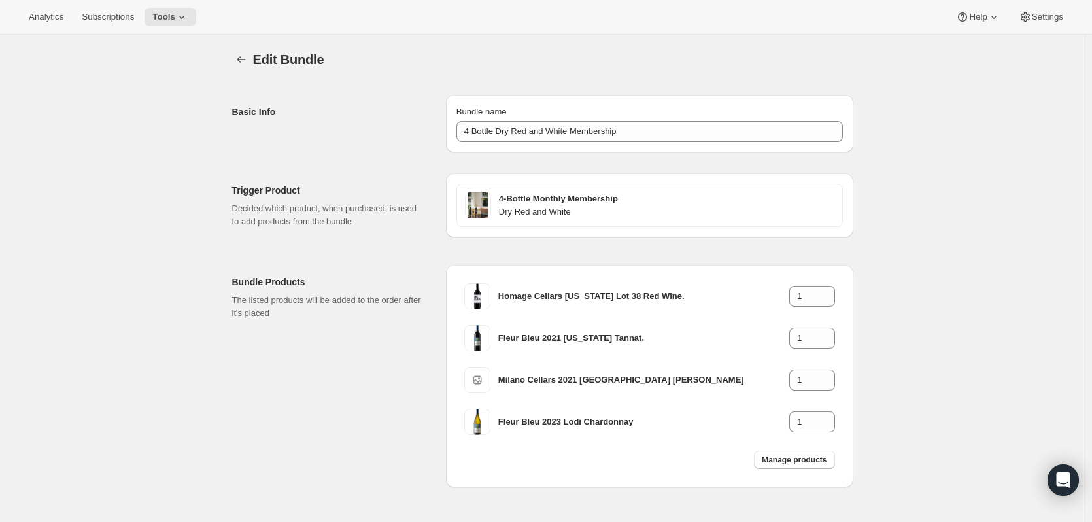
click at [243, 59] on icon "Bundles" at bounding box center [241, 59] width 13 height 13
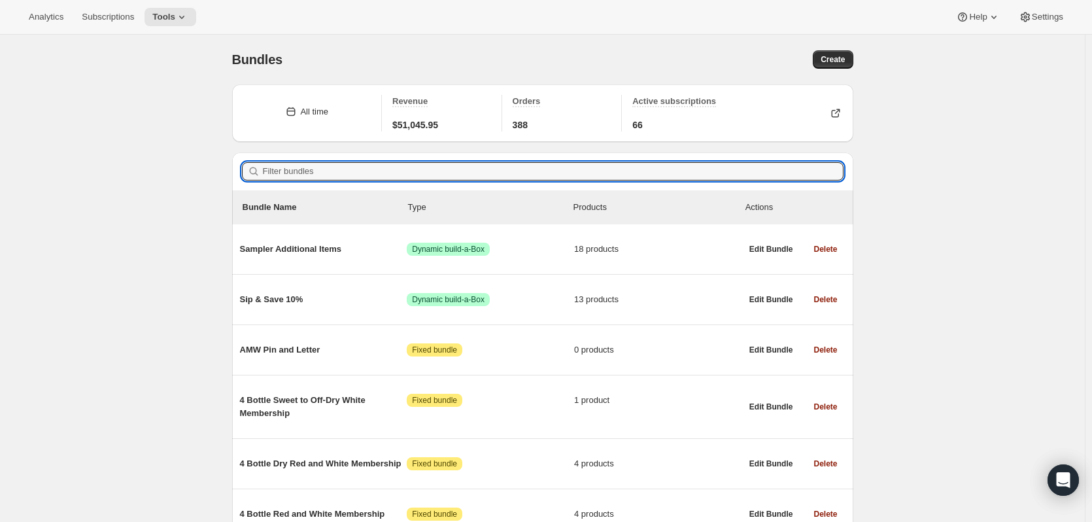
click at [290, 168] on input "Filter bundles" at bounding box center [553, 171] width 581 height 18
paste input "4 Bottle Red Membership"
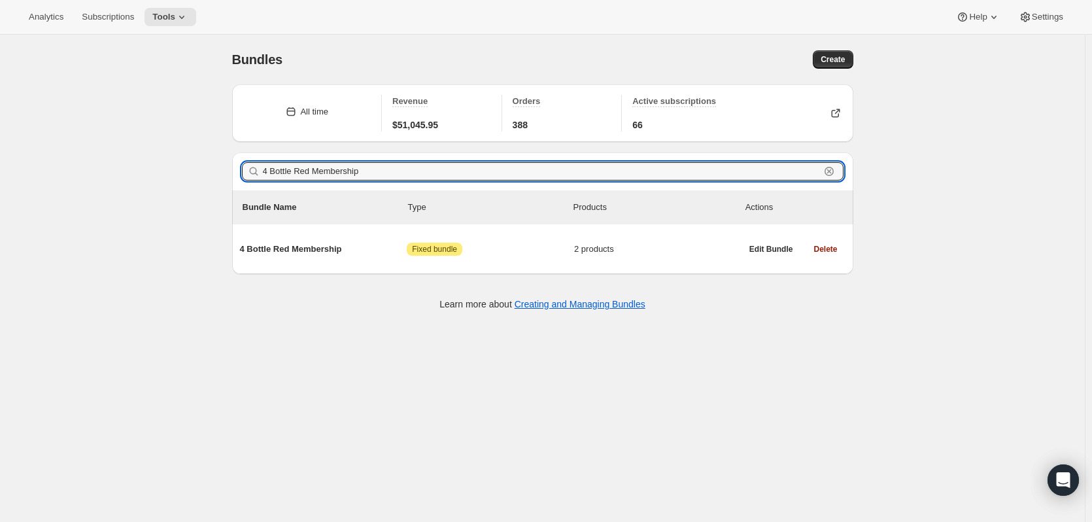
type input "4 Bottle Red Membership"
click at [324, 248] on span "4 Bottle Red Membership" at bounding box center [323, 249] width 167 height 13
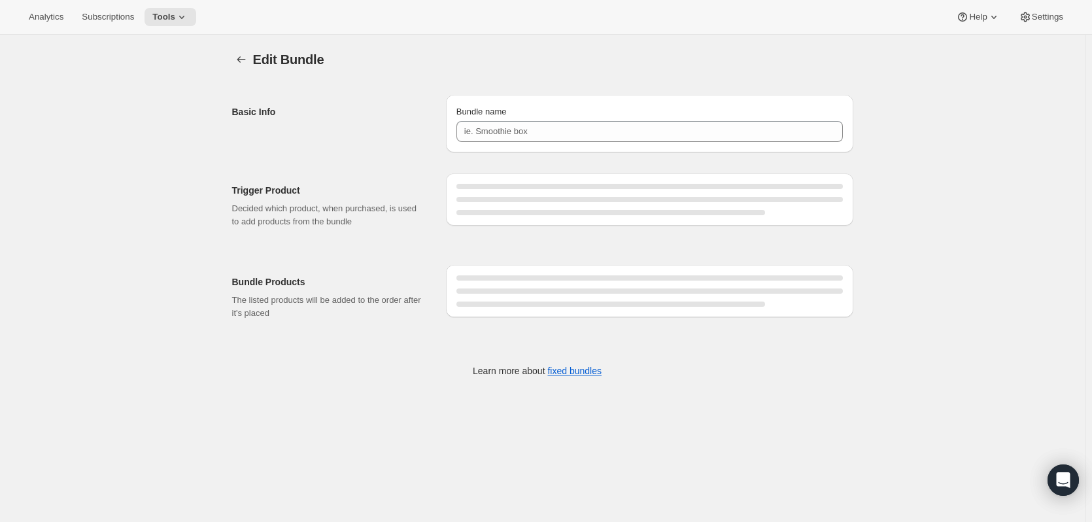
type input "4 Bottle Red Membership"
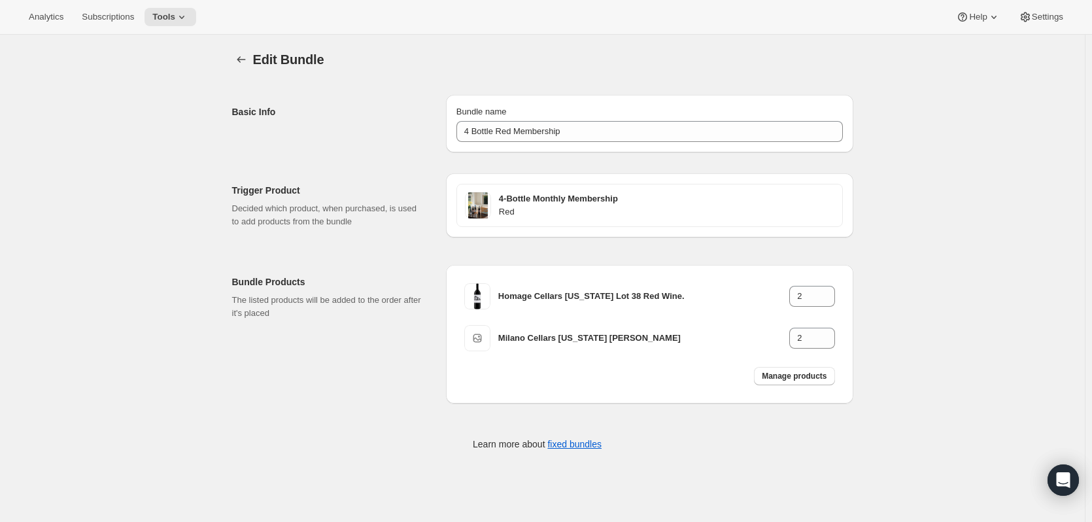
click at [242, 58] on icon "Bundles" at bounding box center [241, 59] width 9 height 7
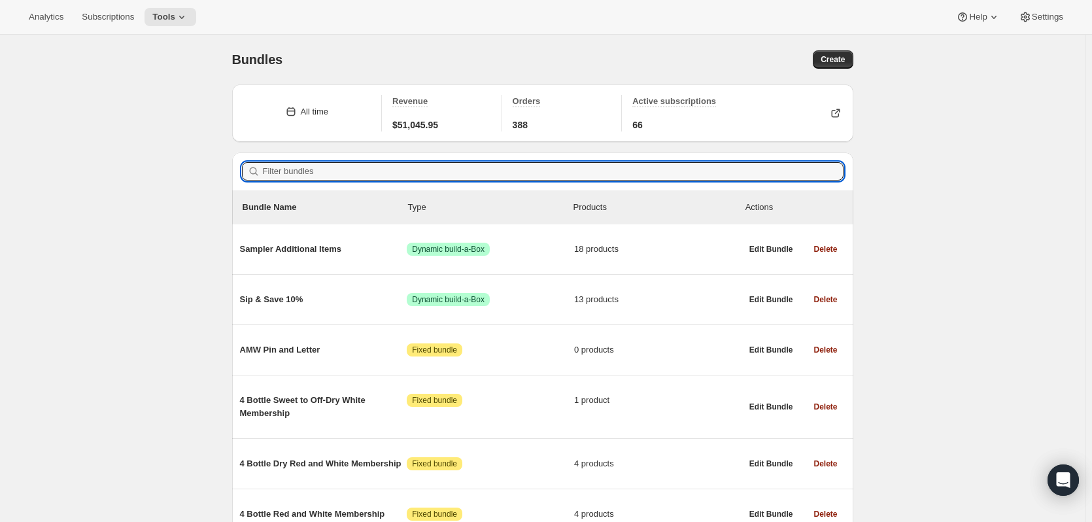
click at [310, 173] on input "Filter bundles" at bounding box center [553, 171] width 581 height 18
paste input "4 Bottle Dry Red Membership"
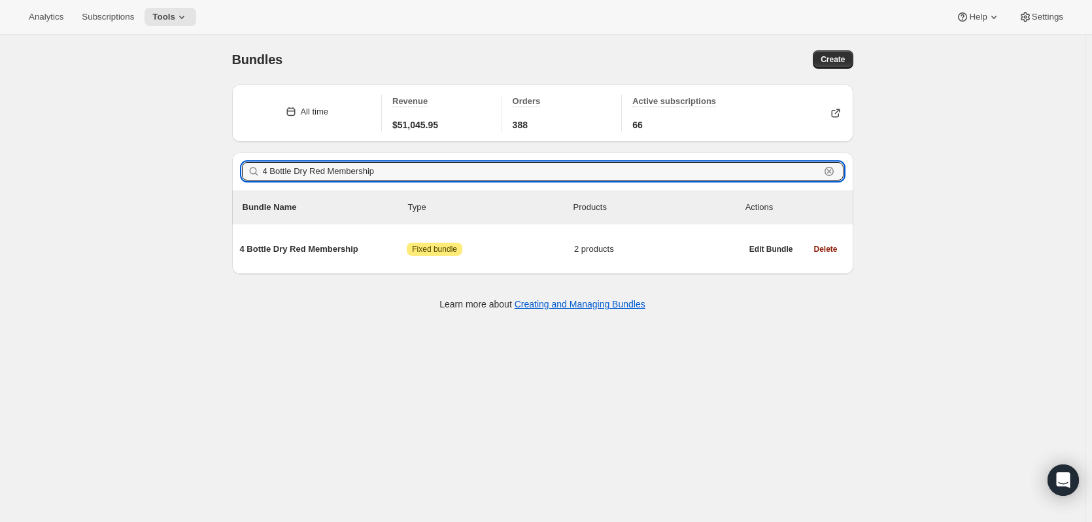
type input "4 Bottle Dry Red Membership"
click at [332, 246] on span "4 Bottle Dry Red Membership" at bounding box center [323, 249] width 167 height 13
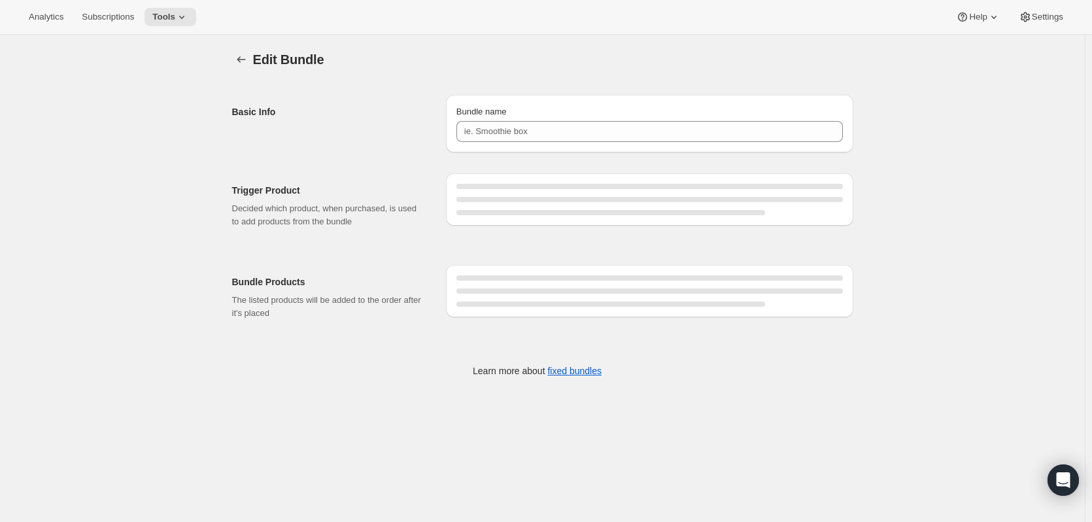
type input "4 Bottle Dry Red Membership"
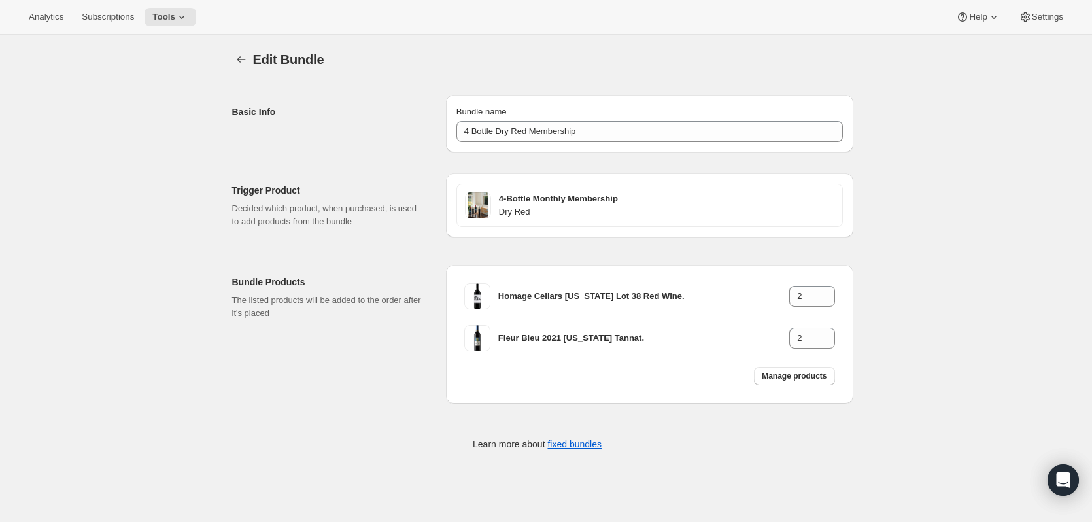
click at [248, 58] on icon "Bundles" at bounding box center [241, 59] width 13 height 13
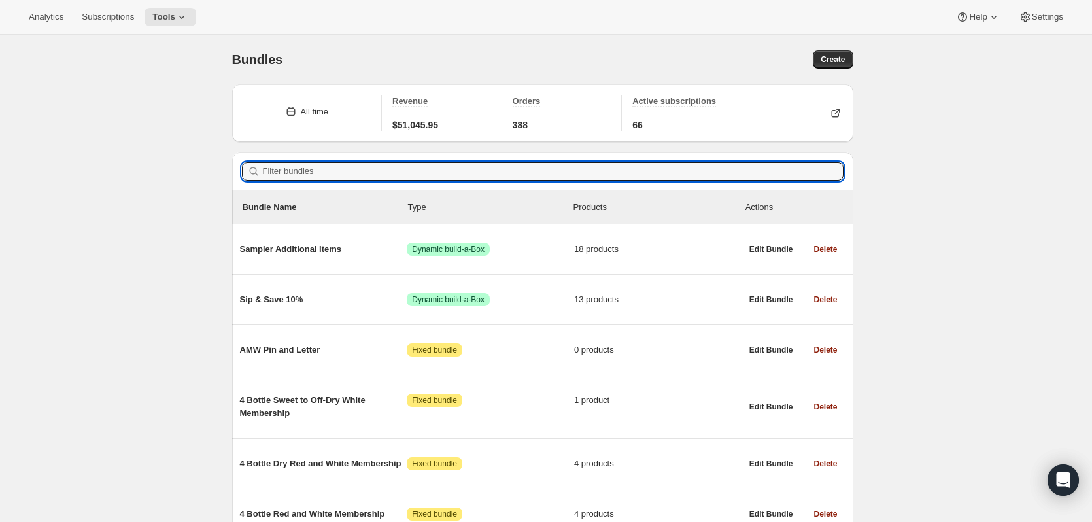
click at [320, 165] on input "Filter bundles" at bounding box center [553, 171] width 581 height 18
paste input "4 Bottle White Membership"
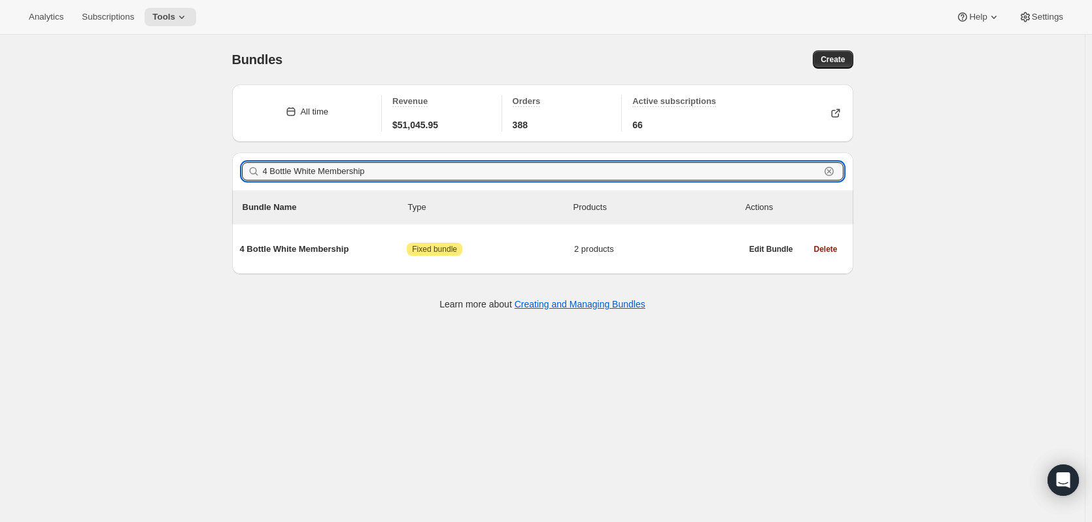
type input "4 Bottle White Membership"
click at [311, 249] on span "4 Bottle White Membership" at bounding box center [323, 249] width 167 height 13
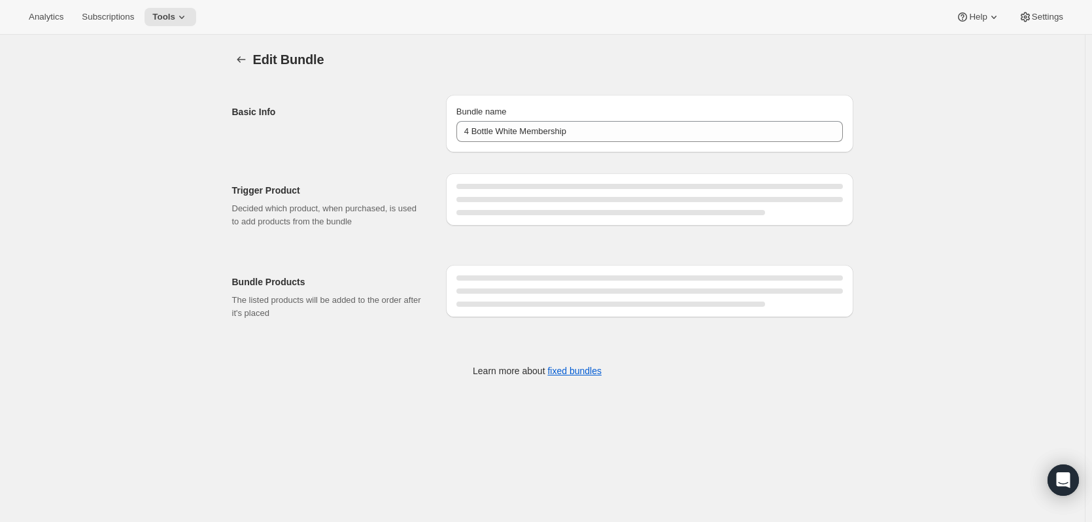
type input "4 Bottle White Membership"
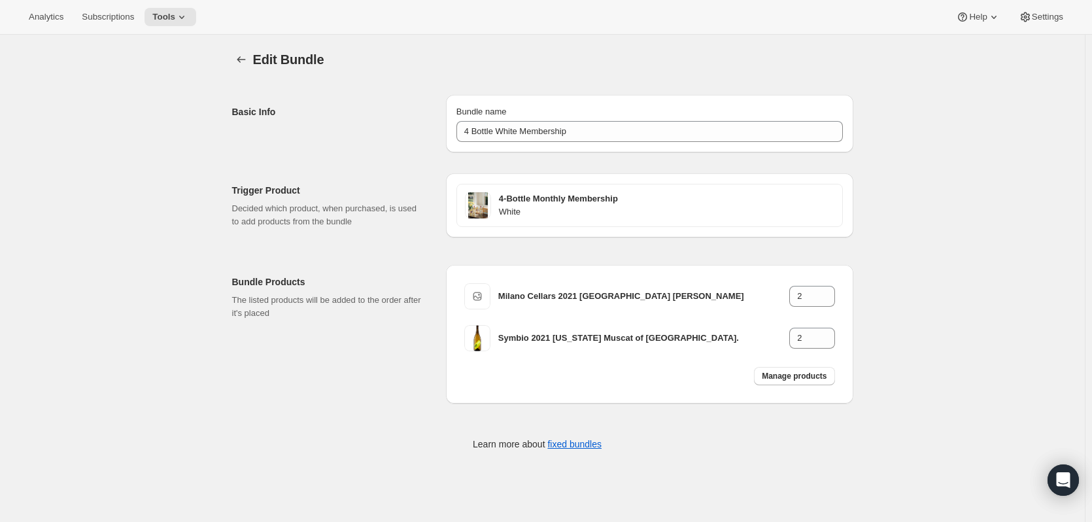
click at [244, 63] on icon "Bundles" at bounding box center [241, 59] width 13 height 13
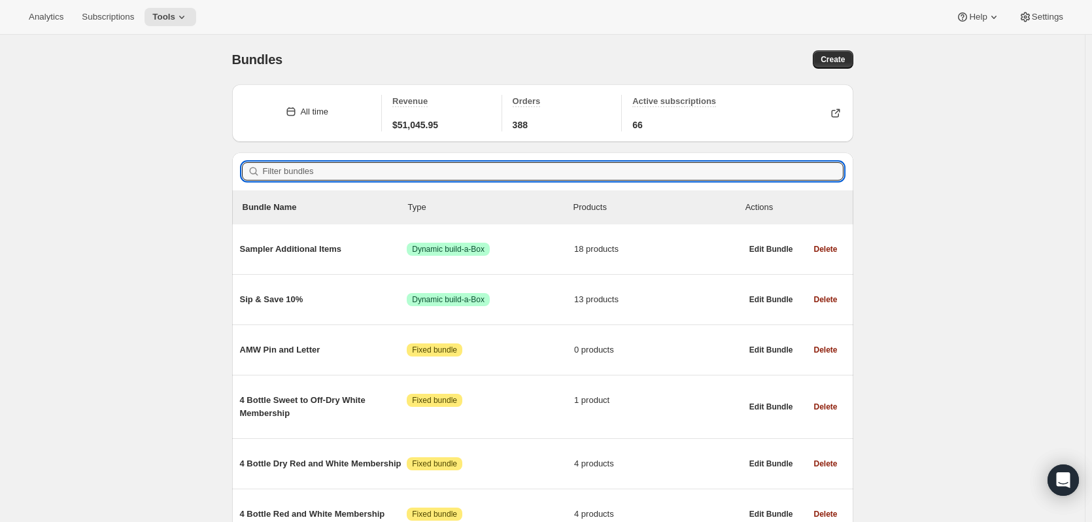
click at [317, 173] on input "Filter bundles" at bounding box center [553, 171] width 581 height 18
paste input "4 Bottle Dry White Membership"
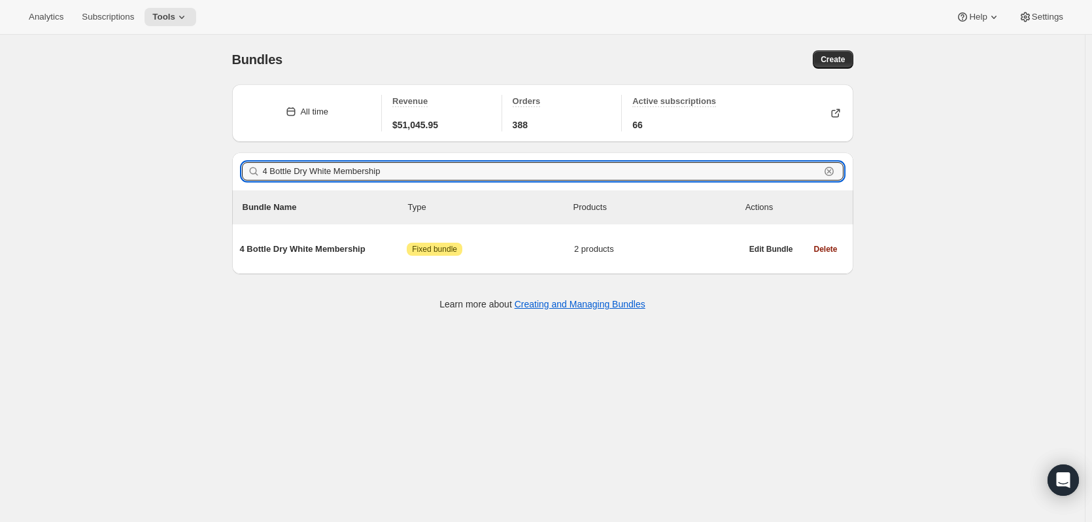
type input "4 Bottle Dry White Membership"
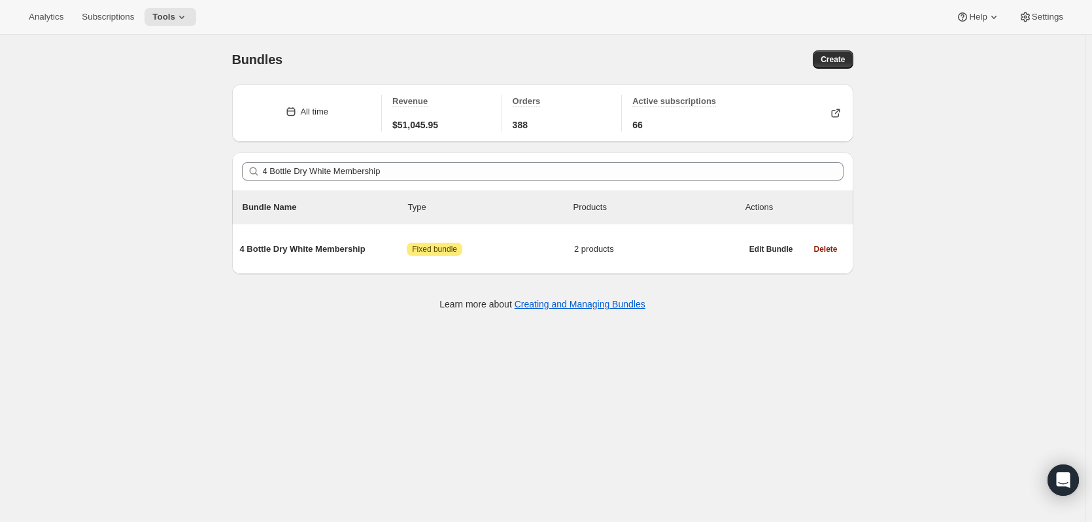
click at [335, 246] on span "4 Bottle Dry White Membership" at bounding box center [323, 249] width 167 height 13
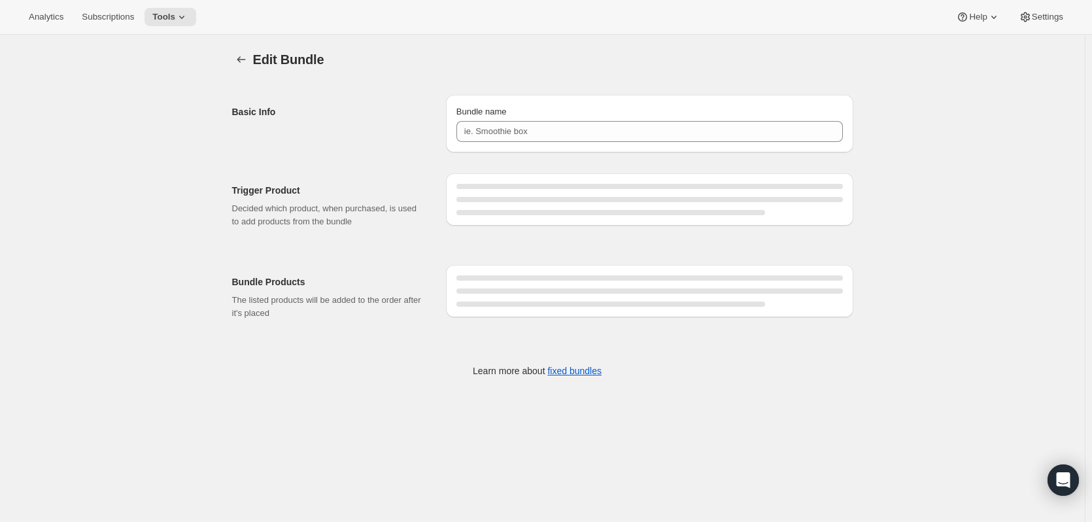
type input "4 Bottle Dry White Membership"
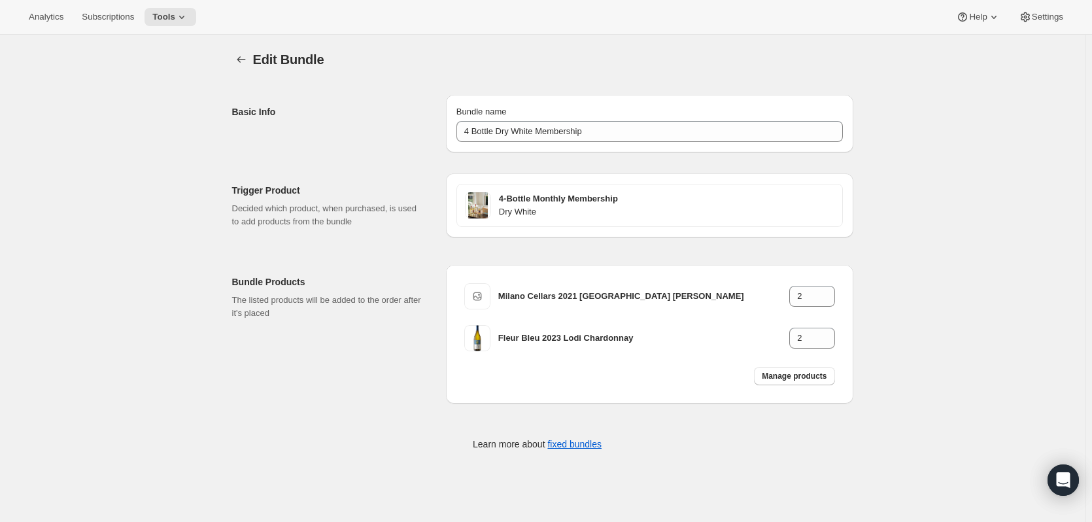
click at [247, 61] on icon "Bundles" at bounding box center [241, 59] width 13 height 13
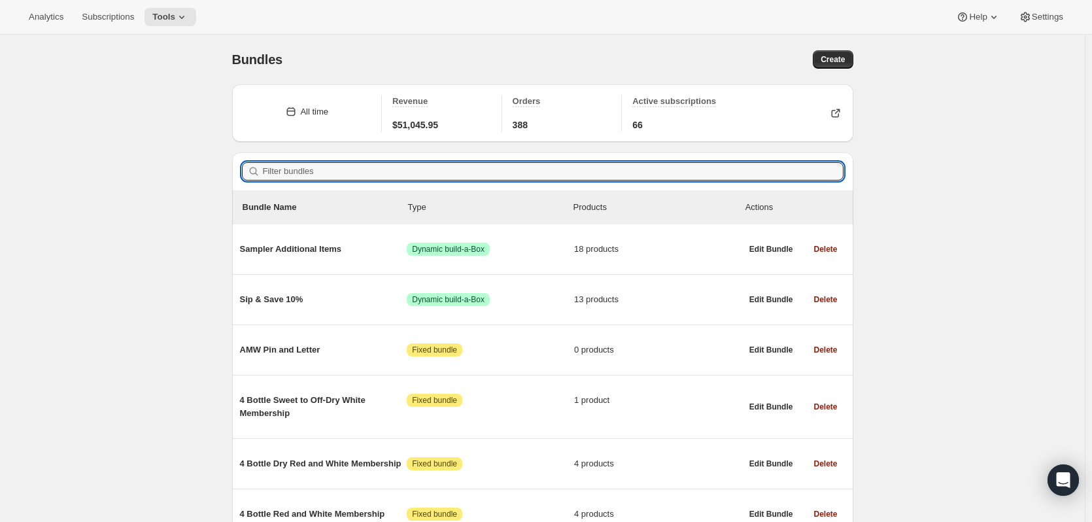
click at [287, 165] on input "Filter bundles" at bounding box center [553, 171] width 581 height 18
paste input "4 Bottle Sweet to Off-Dry White Membership"
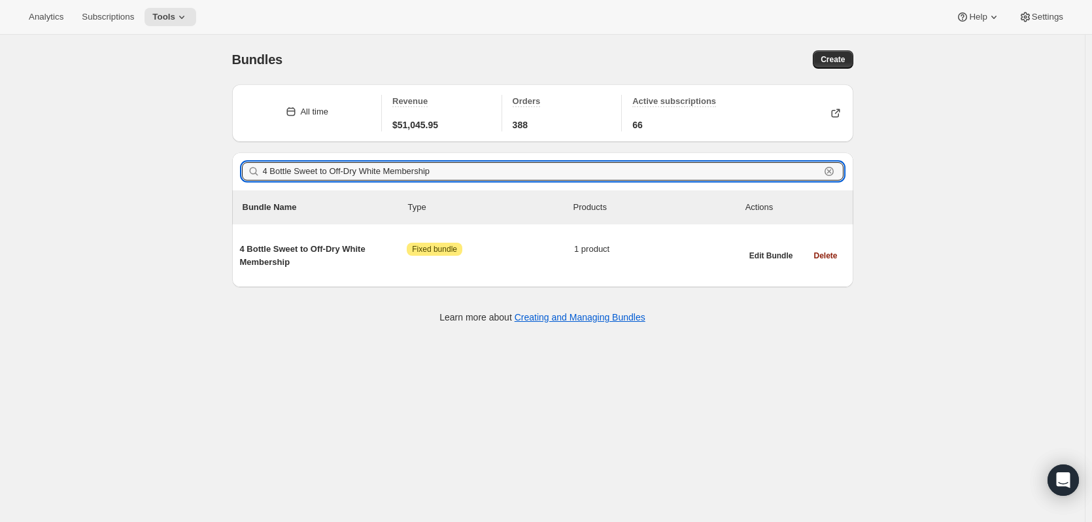
type input "4 Bottle Sweet to Off-Dry White Membership"
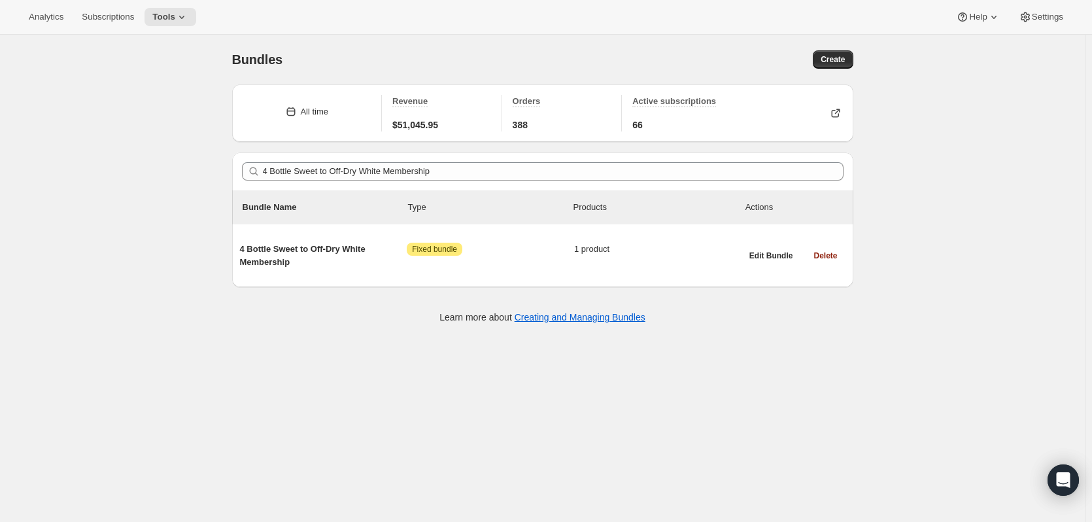
click at [310, 250] on span "4 Bottle Sweet to Off-Dry White Membership" at bounding box center [323, 256] width 167 height 26
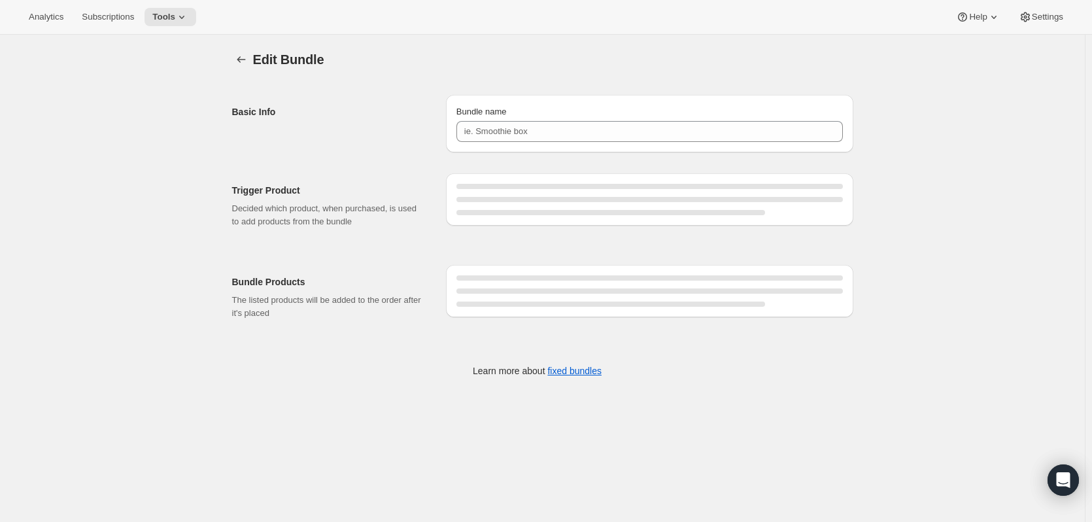
type input "4 Bottle Sweet to Off-Dry White Membership"
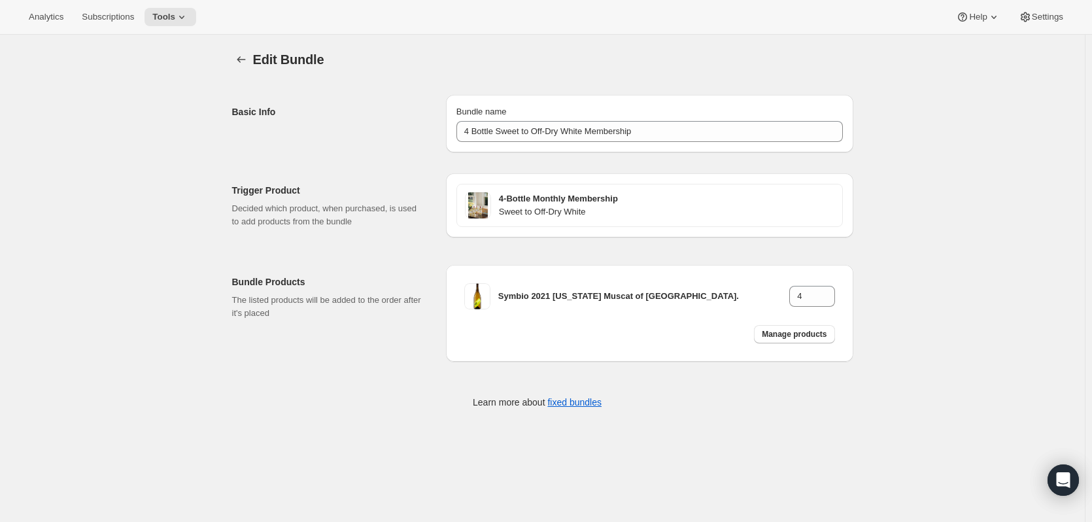
click at [600, 10] on div "Analytics Subscriptions Tools Help Settings" at bounding box center [546, 17] width 1092 height 35
drag, startPoint x: 404, startPoint y: 39, endPoint x: 329, endPoint y: 52, distance: 76.4
click at [395, 48] on div "Edit Bundle. This page is ready Edit Bundle" at bounding box center [542, 60] width 621 height 50
click at [247, 60] on icon "Bundles" at bounding box center [241, 59] width 13 height 13
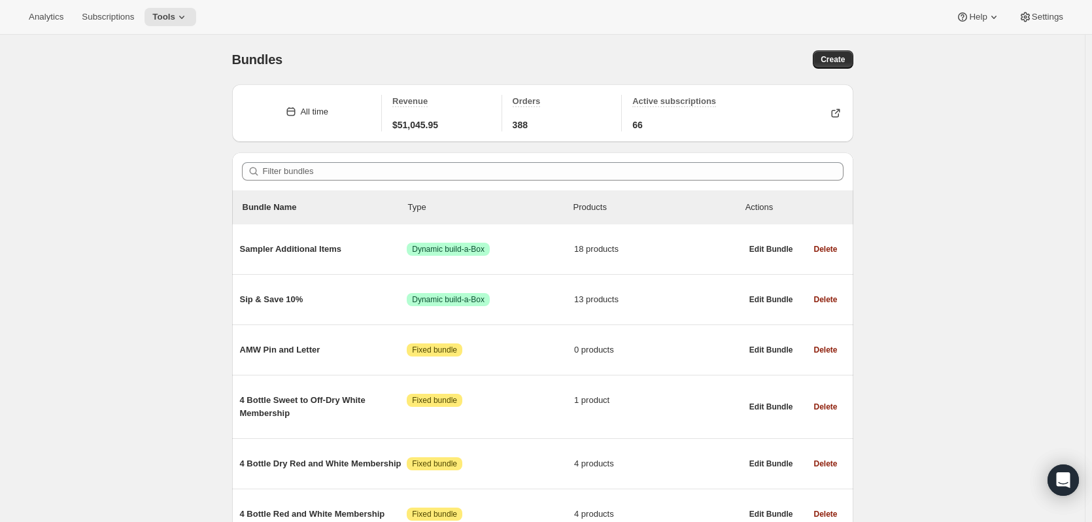
click at [180, 14] on icon at bounding box center [181, 16] width 13 height 13
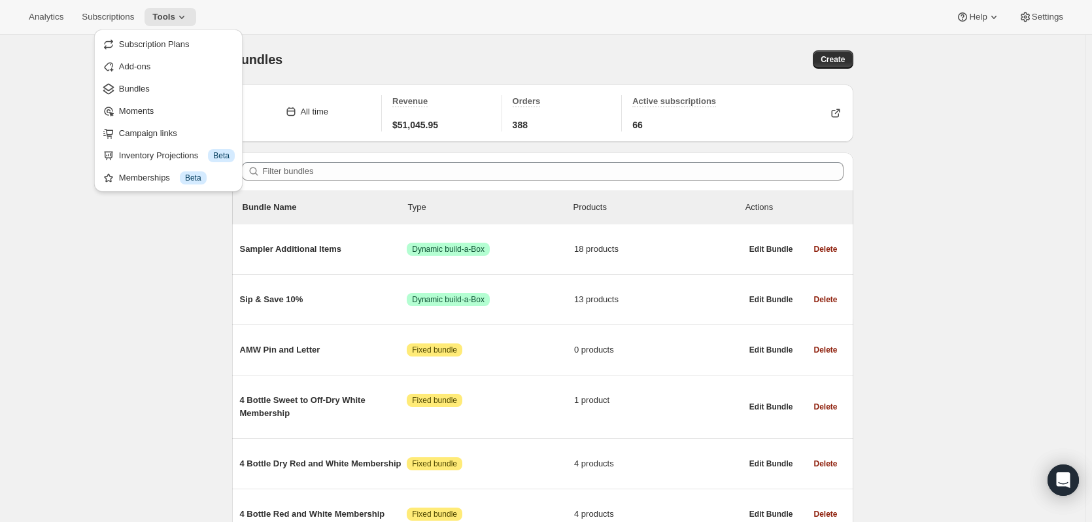
click at [300, 248] on span "Sampler Additional Items" at bounding box center [323, 249] width 167 height 13
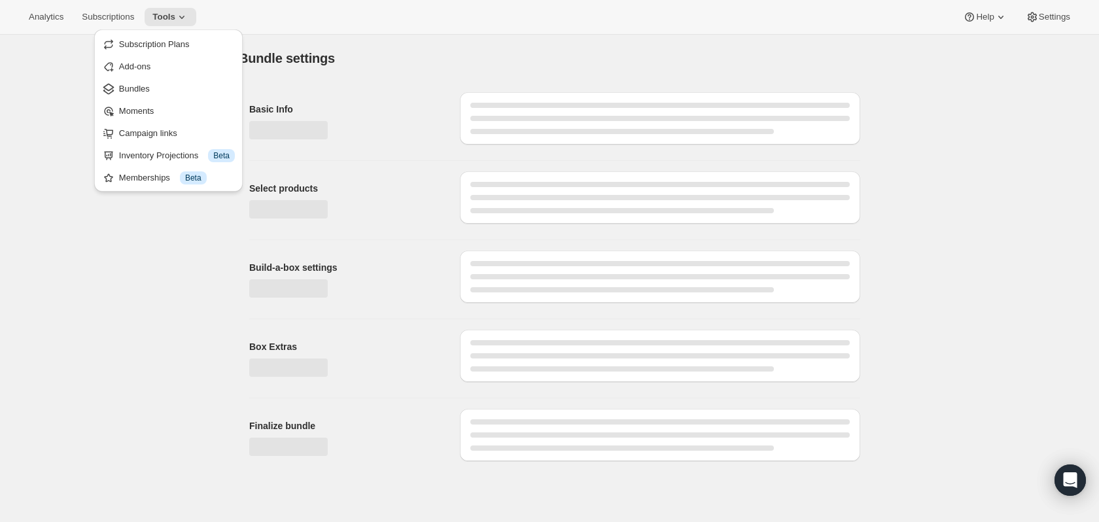
type input "Sampler Additional Items"
checkbox input "true"
select select "maxOnly"
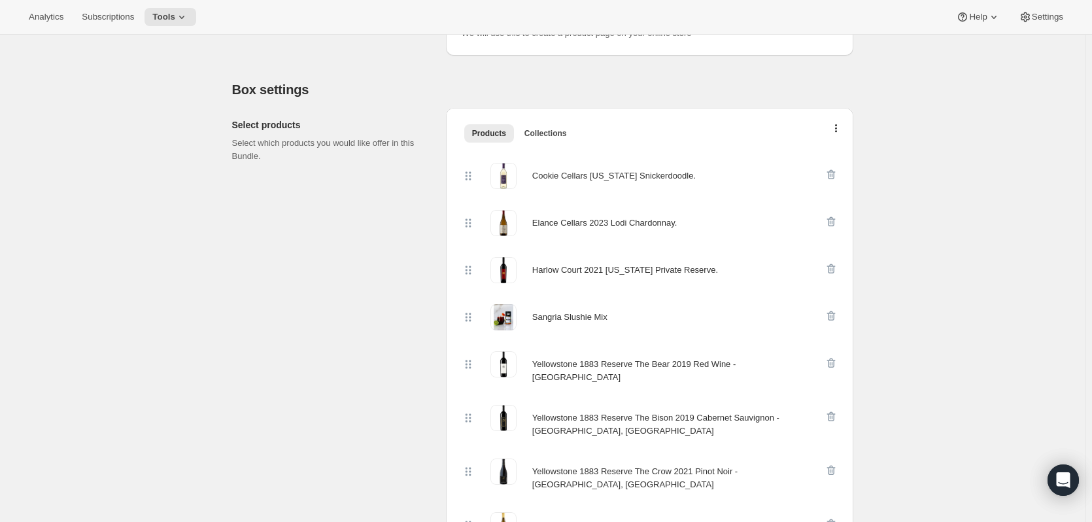
scroll to position [271, 0]
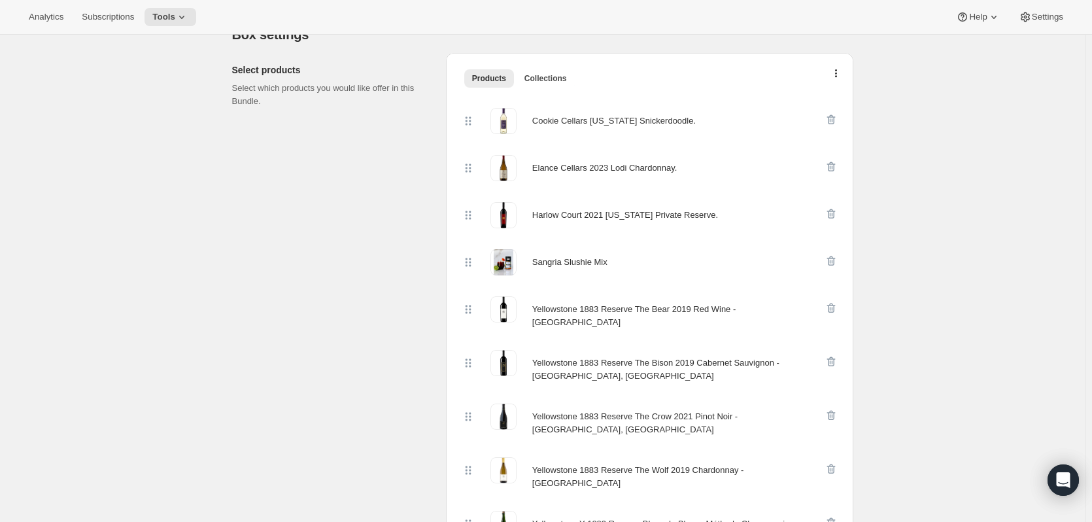
click at [832, 118] on icon "button" at bounding box center [831, 119] width 13 height 13
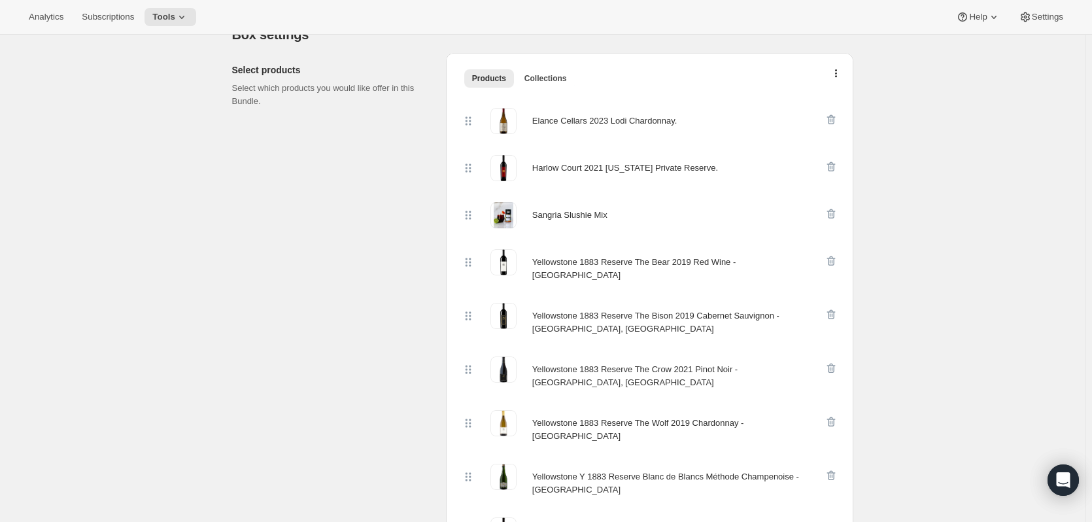
click at [833, 118] on icon "button" at bounding box center [831, 119] width 13 height 13
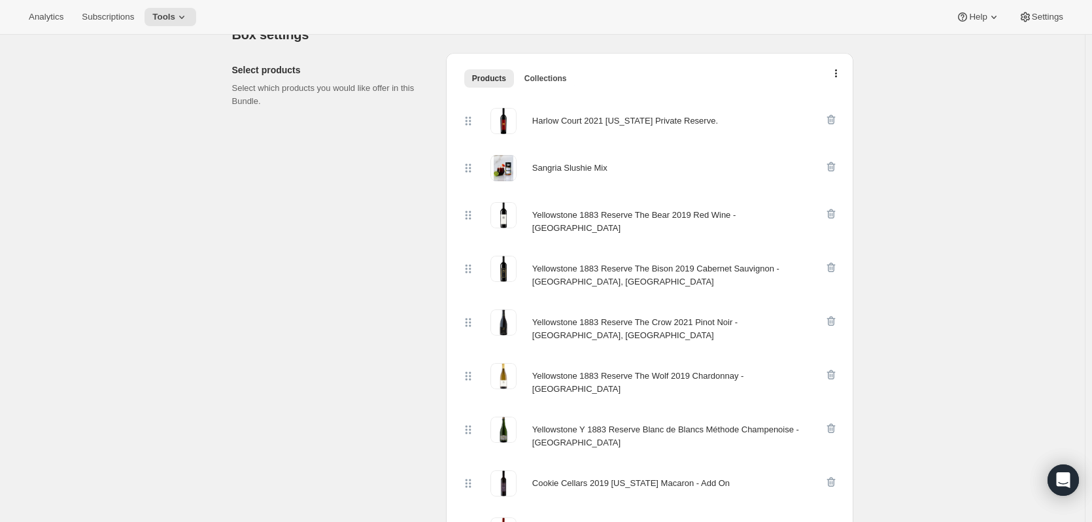
click at [834, 213] on icon "button" at bounding box center [831, 213] width 13 height 13
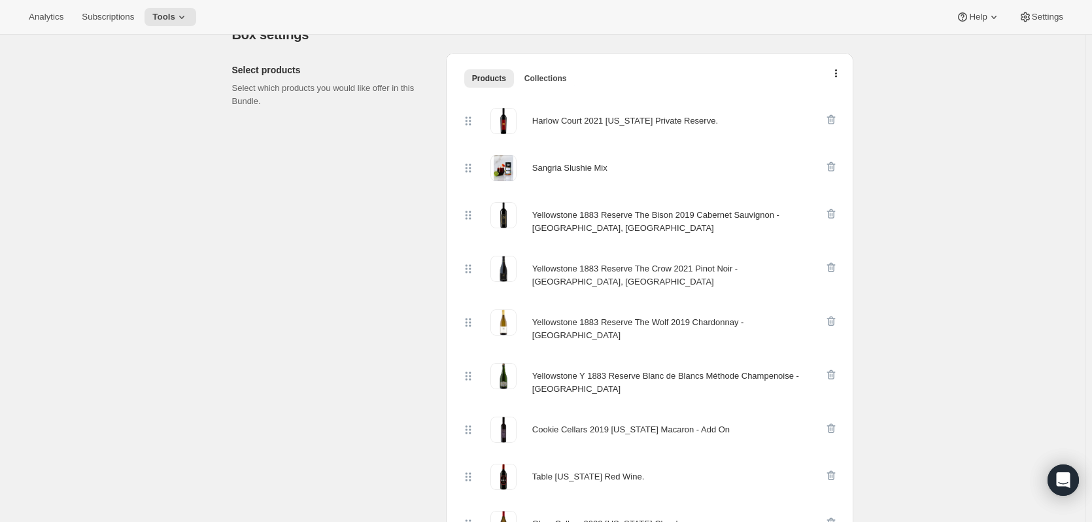
click at [834, 267] on icon "button" at bounding box center [831, 267] width 13 height 13
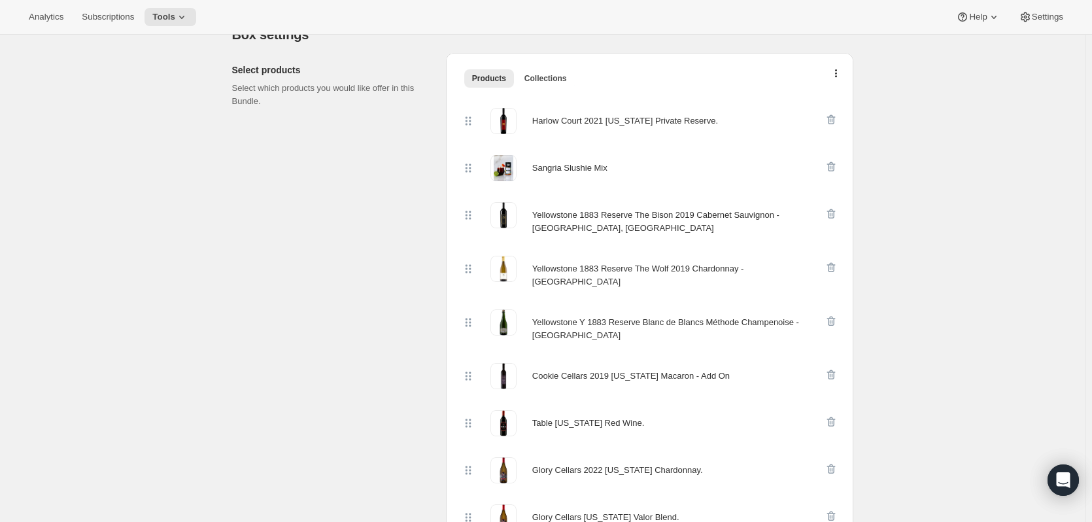
click at [834, 315] on icon "button" at bounding box center [831, 321] width 13 height 13
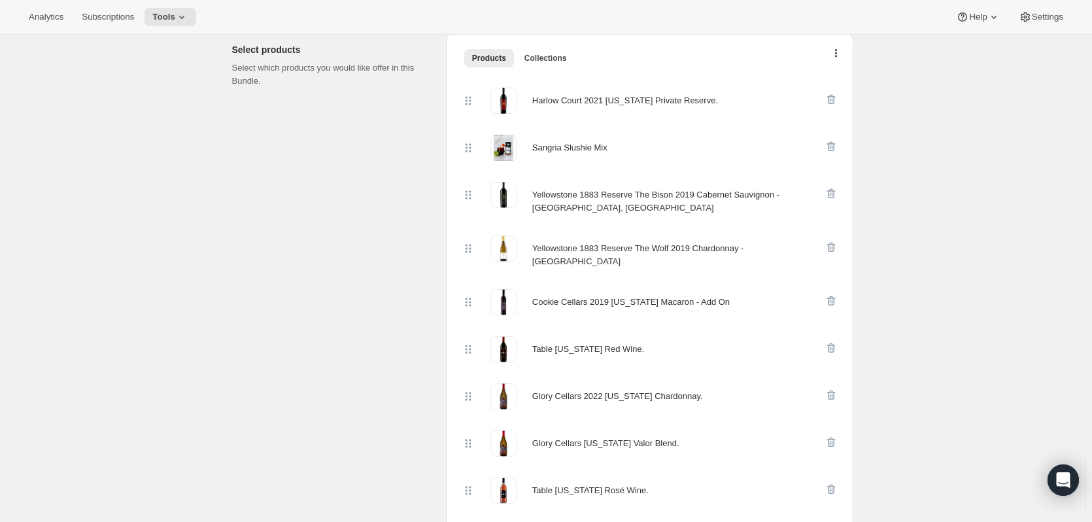
scroll to position [335, 0]
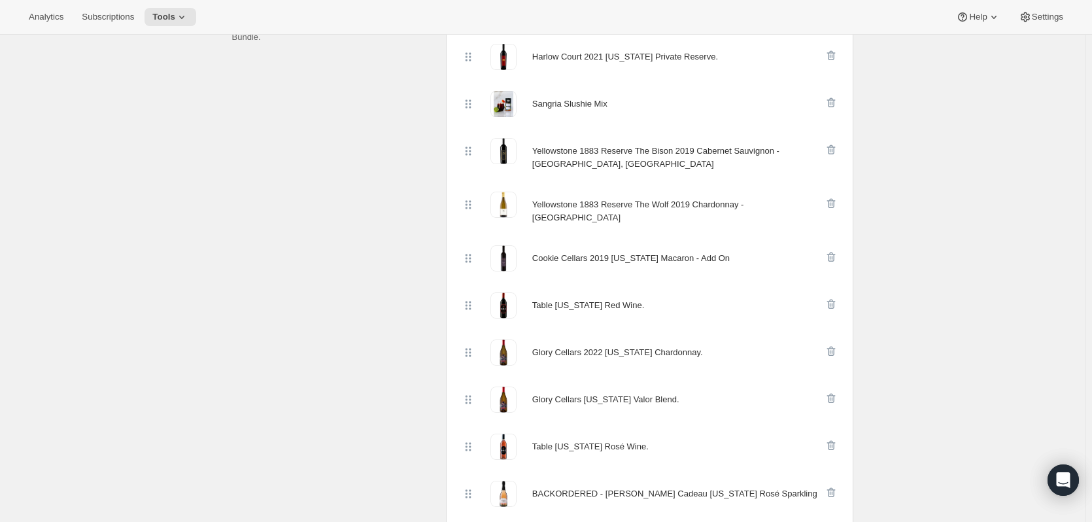
click at [835, 204] on icon "button" at bounding box center [831, 204] width 9 height 10
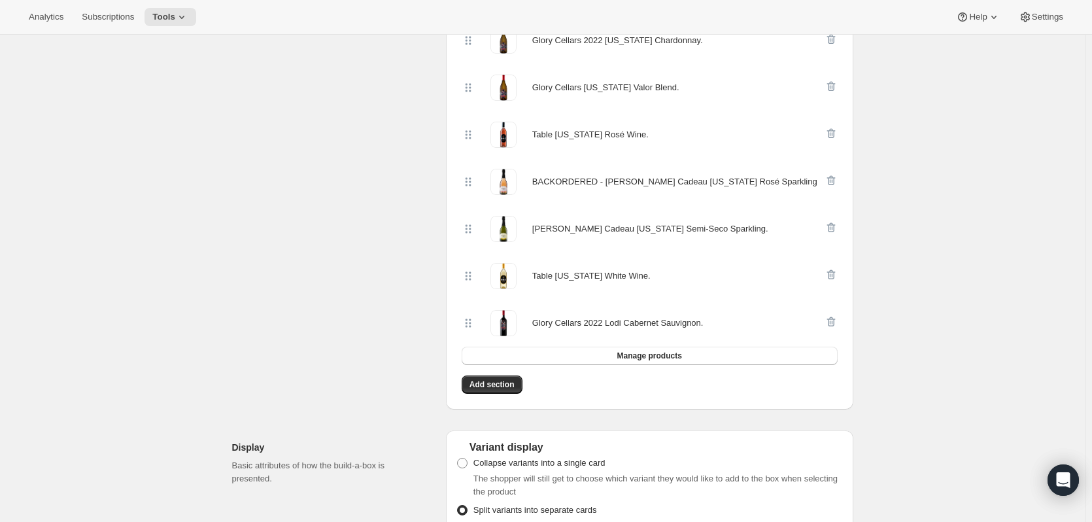
scroll to position [591, 0]
click at [657, 355] on span "Manage products" at bounding box center [649, 358] width 65 height 10
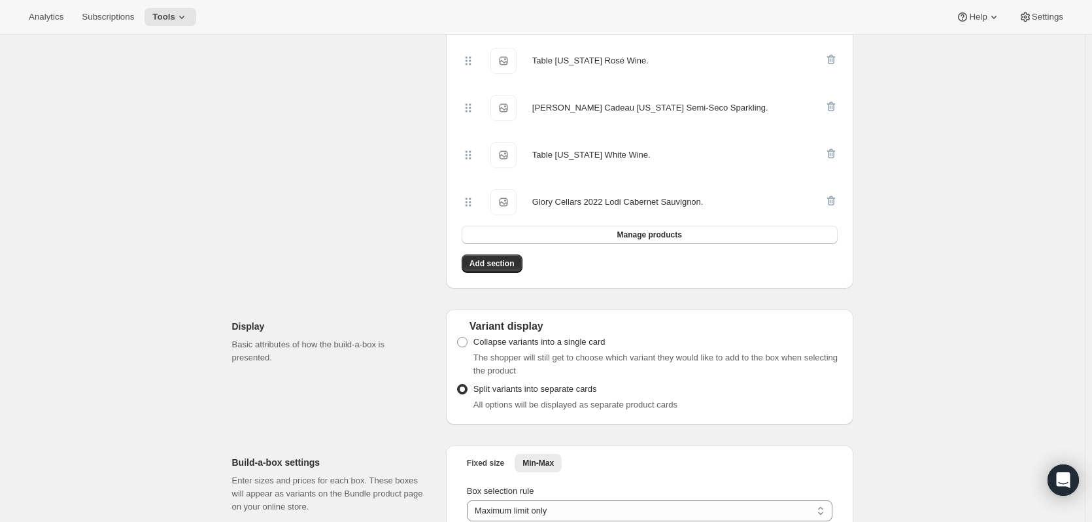
scroll to position [751, 0]
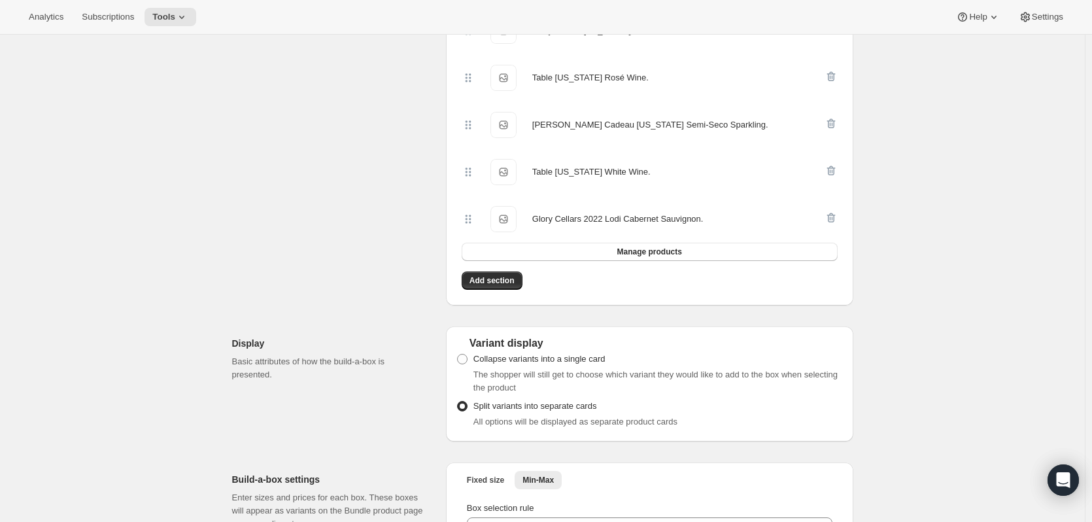
click at [636, 243] on button "Manage products" at bounding box center [650, 252] width 376 height 18
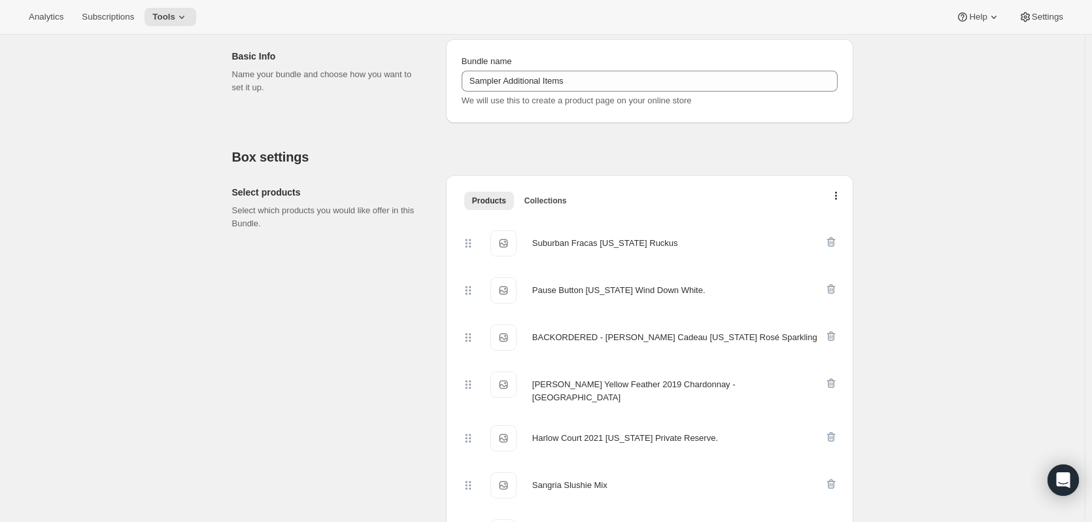
scroll to position [0, 0]
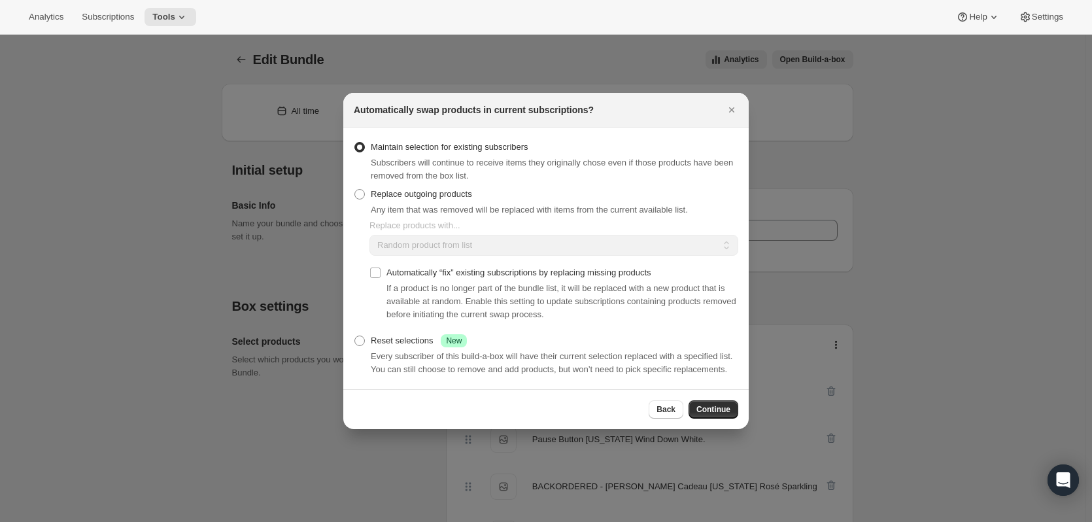
click at [716, 409] on span "Continue" at bounding box center [713, 409] width 34 height 10
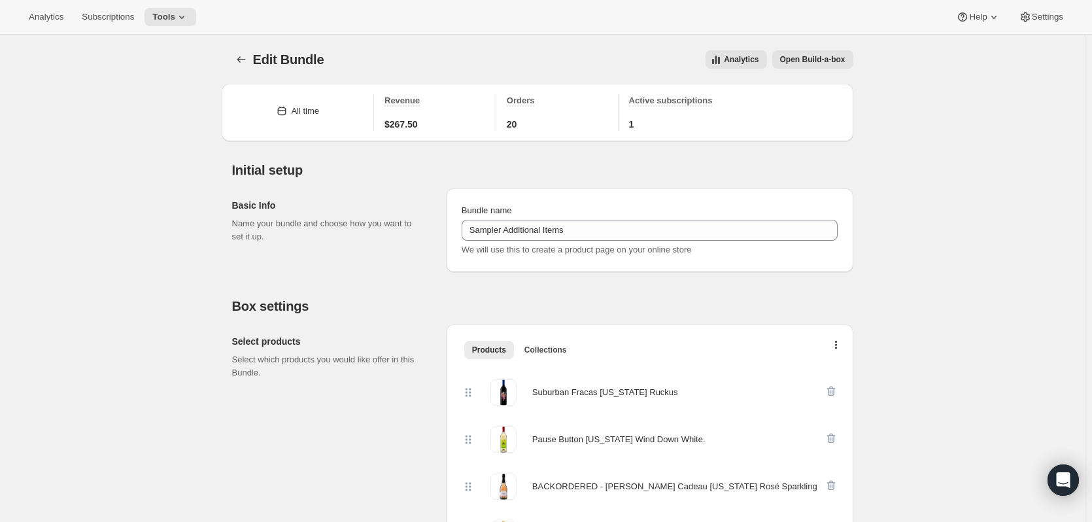
click at [176, 16] on icon at bounding box center [181, 16] width 13 height 13
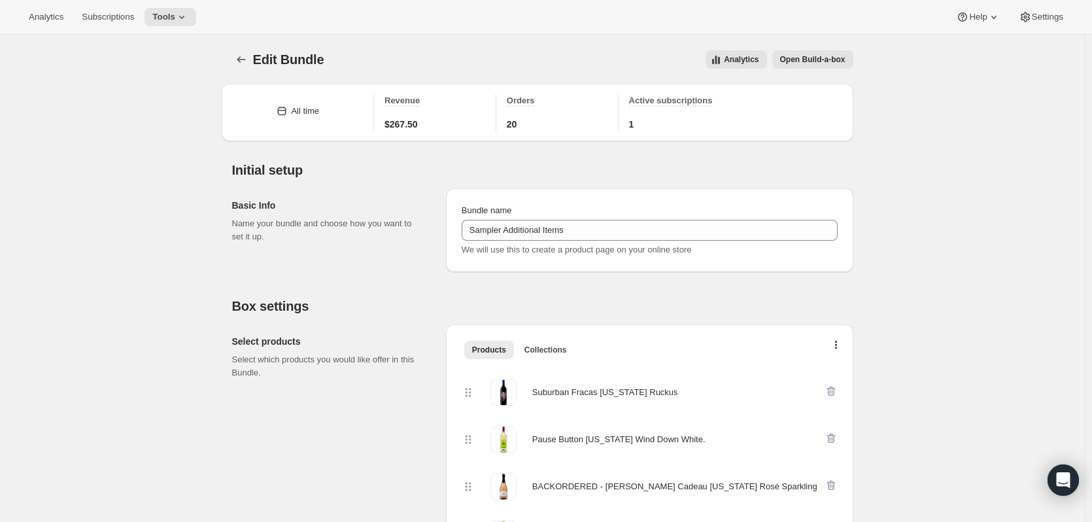
click at [178, 13] on icon at bounding box center [181, 16] width 13 height 13
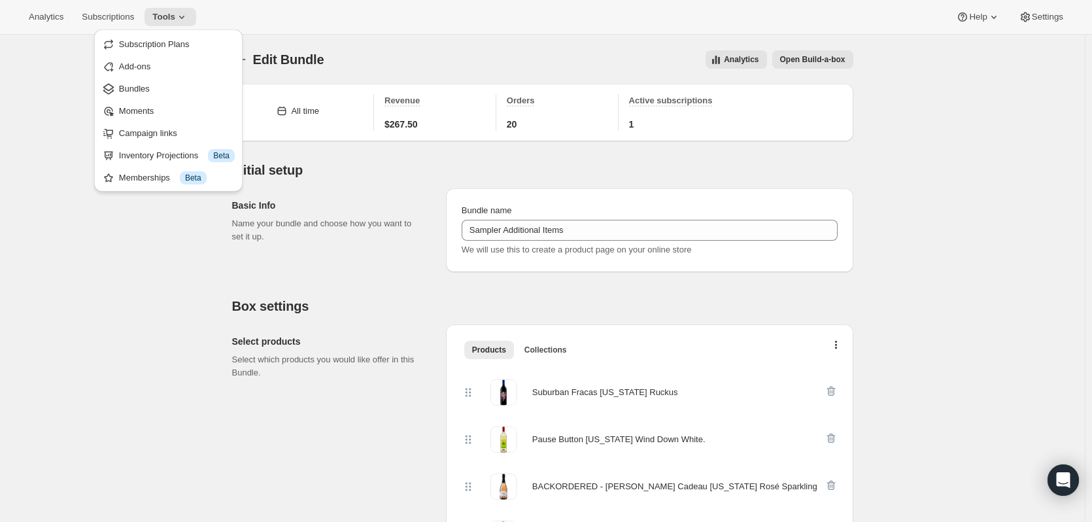
click at [138, 88] on span "Bundles" at bounding box center [134, 89] width 31 height 10
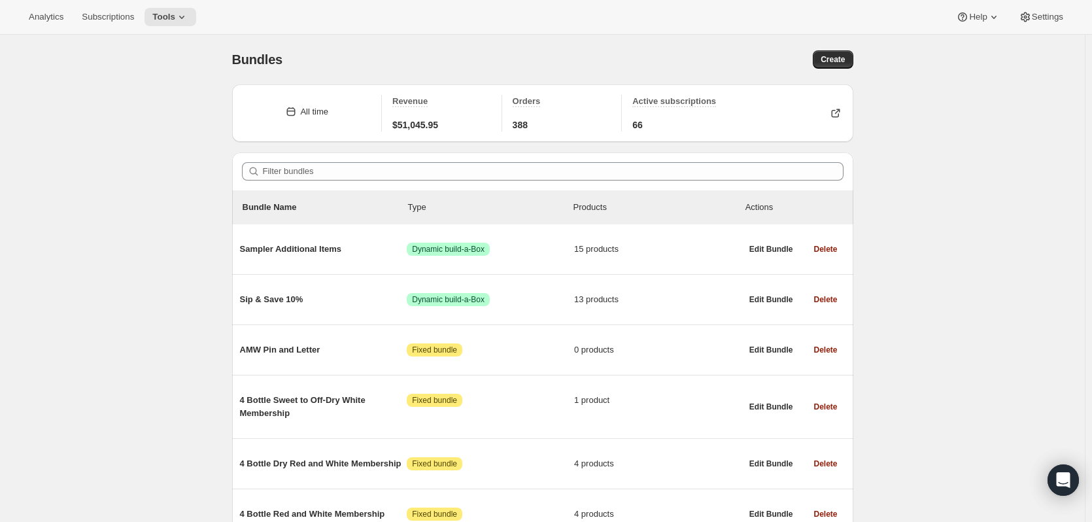
click at [294, 249] on span "Sampler Additional Items" at bounding box center [323, 249] width 167 height 13
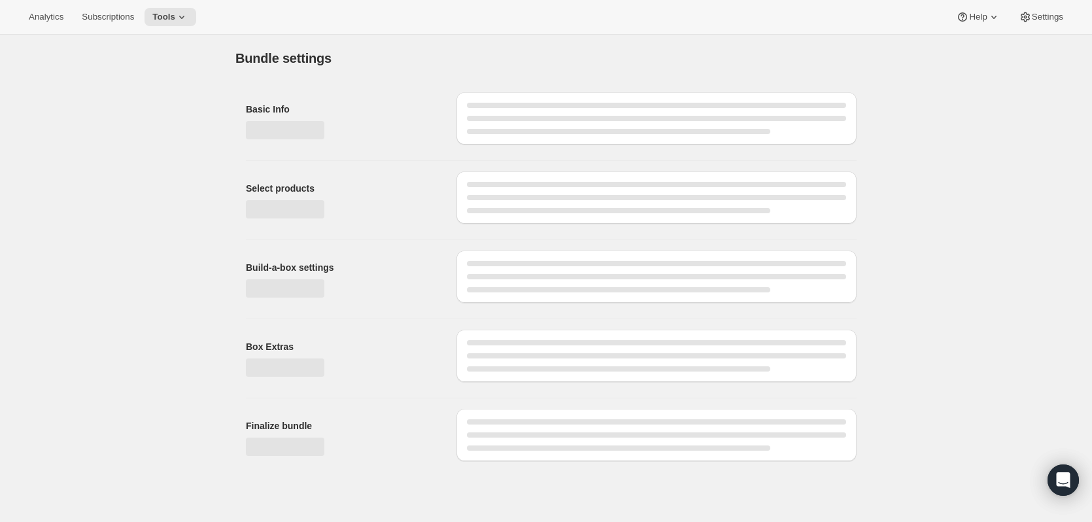
type input "Sampler Additional Items"
checkbox input "true"
select select "maxOnly"
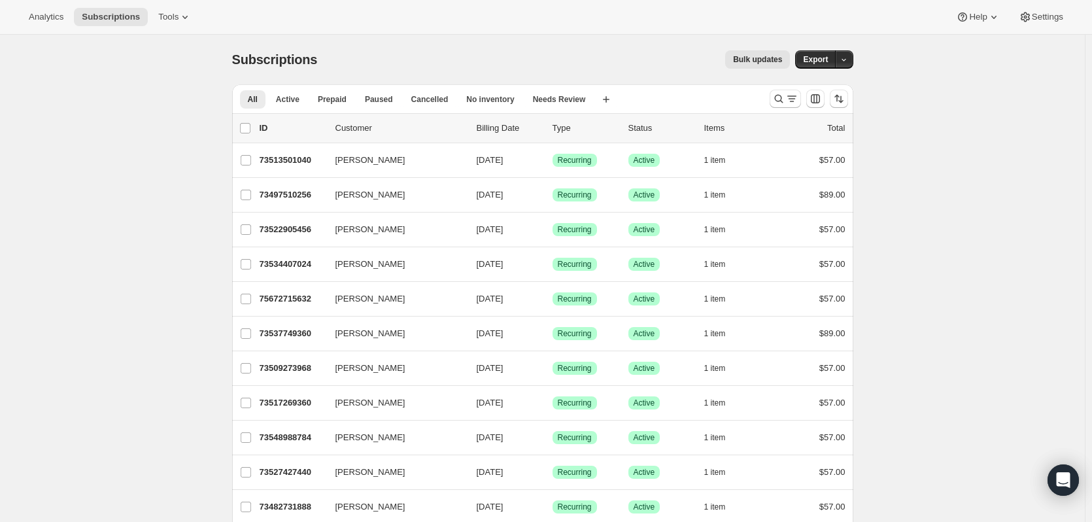
click at [179, 15] on icon at bounding box center [185, 16] width 13 height 13
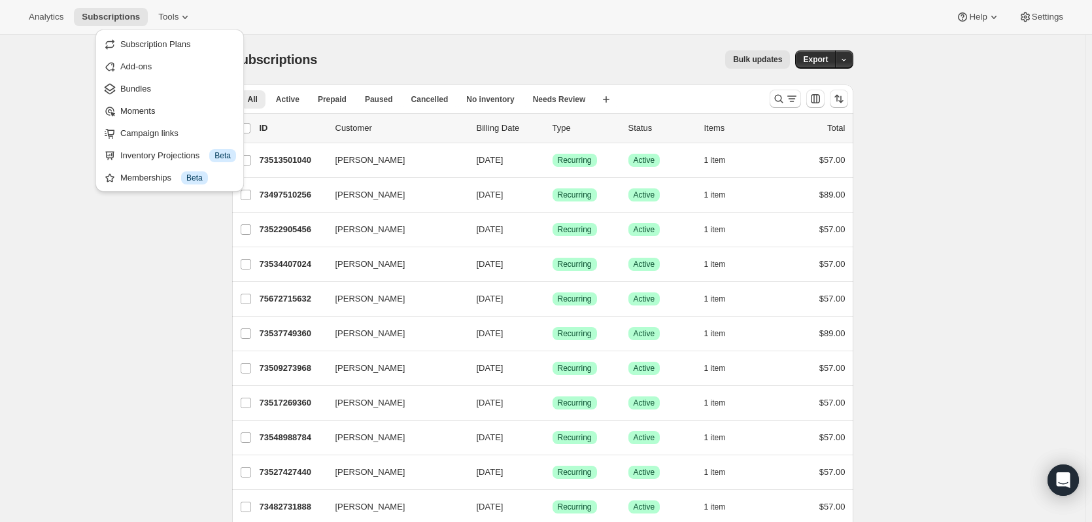
click at [153, 43] on span "Subscription Plans" at bounding box center [155, 44] width 71 height 10
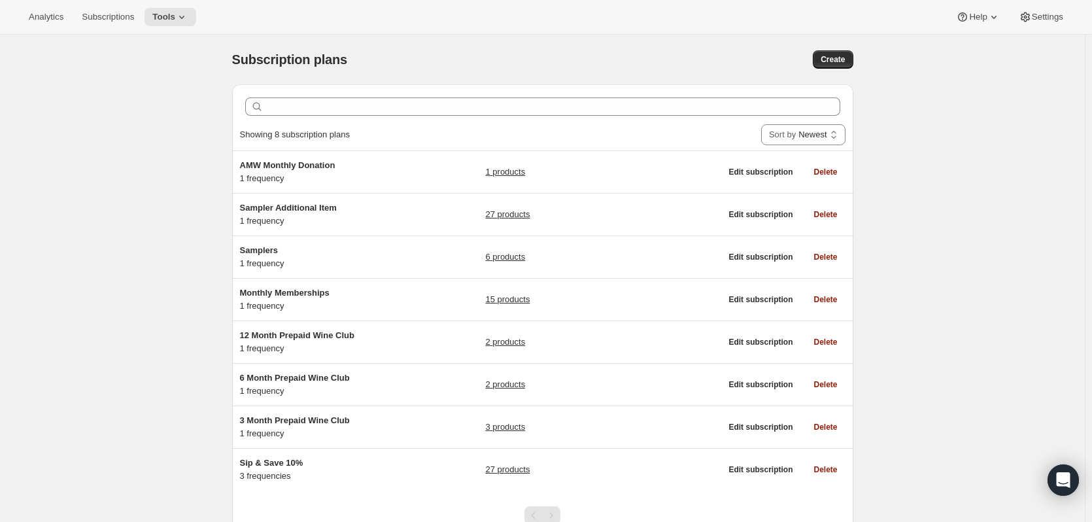
click at [279, 206] on span "Sampler Additional Item" at bounding box center [288, 208] width 97 height 10
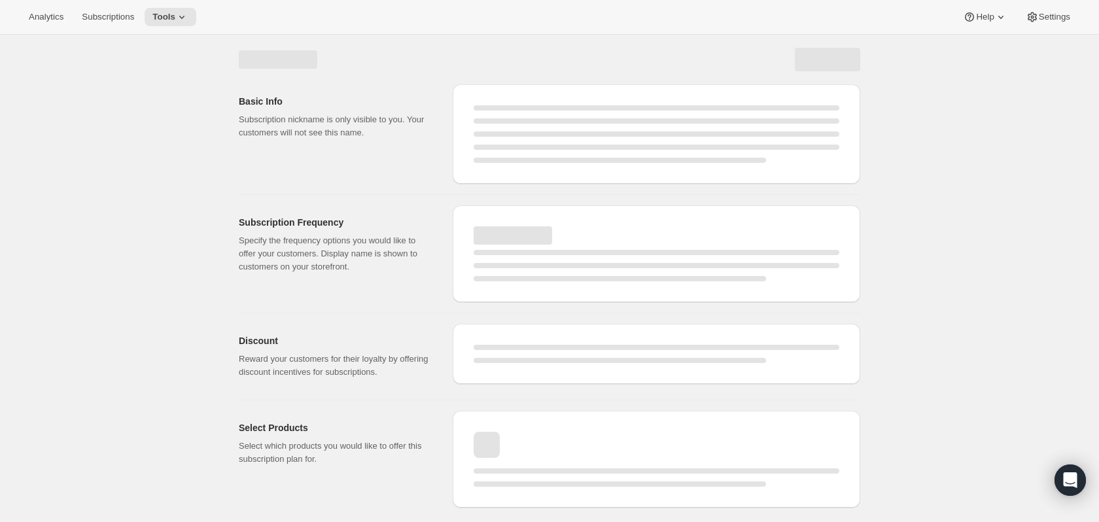
select select "WEEK"
select select "MONTH"
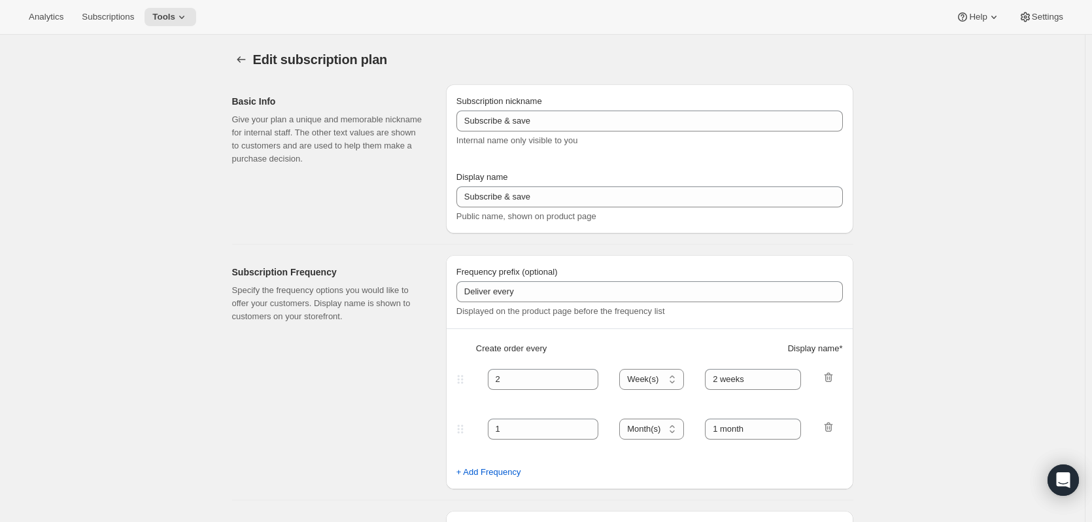
type input "Sampler Additional Item"
type input "Bill"
type input "1"
select select "MONTH"
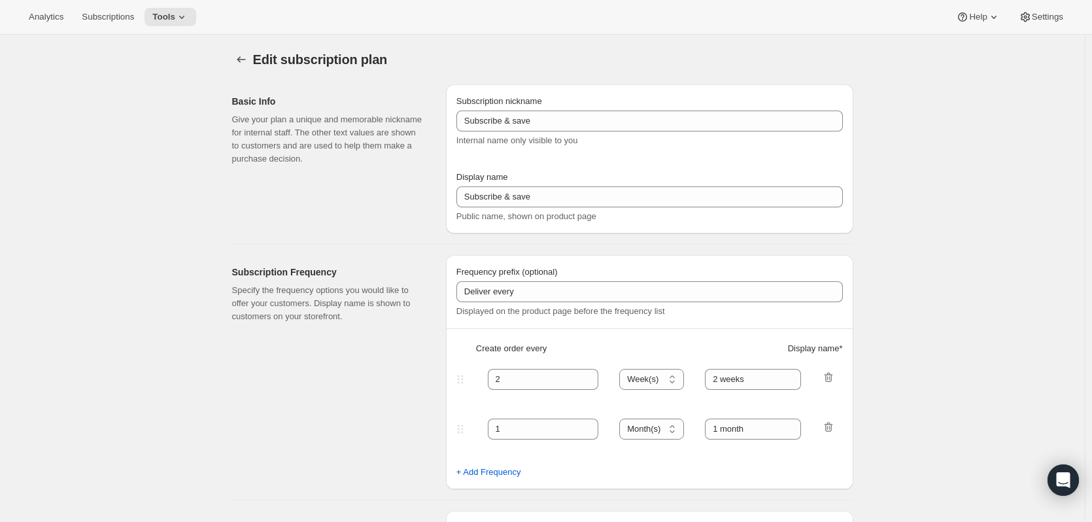
type input "on Shipping Date"
checkbox input "true"
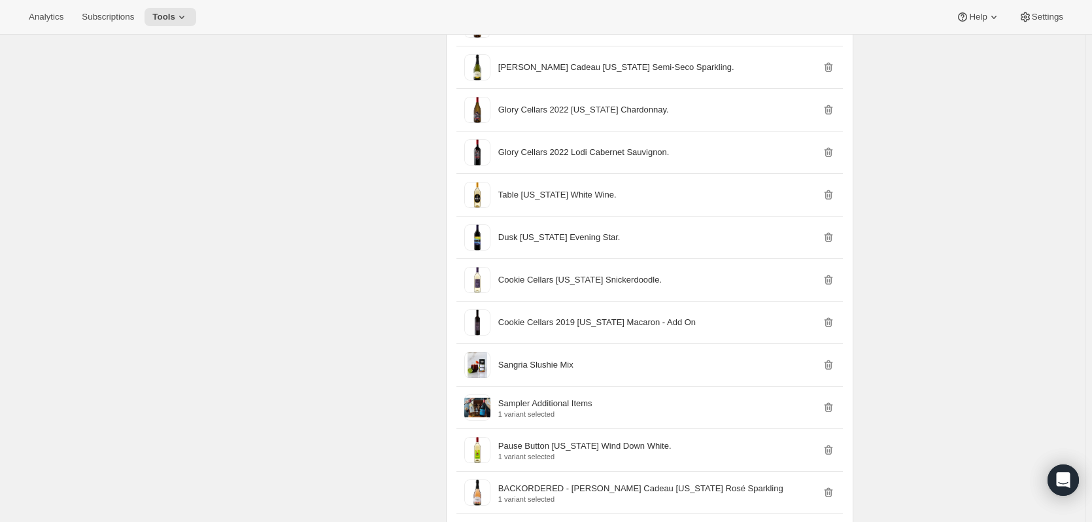
scroll to position [1055, 0]
drag, startPoint x: 344, startPoint y: 211, endPoint x: 355, endPoint y: 207, distance: 11.6
click at [343, 209] on div "Select Products Select which products you would like to offer this subscription…" at bounding box center [333, 317] width 203 height 913
